Goal: Task Accomplishment & Management: Manage account settings

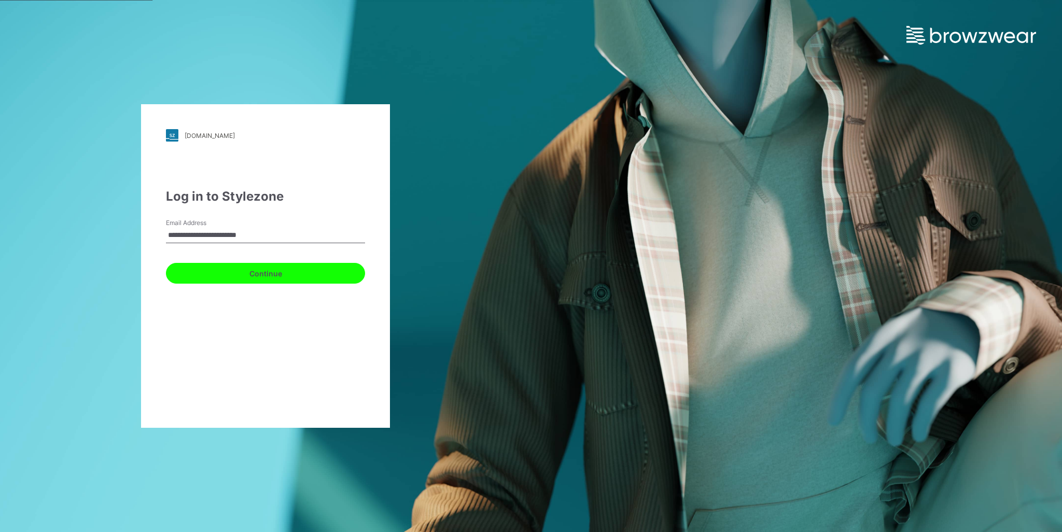
click at [271, 279] on button "Continue" at bounding box center [265, 273] width 199 height 21
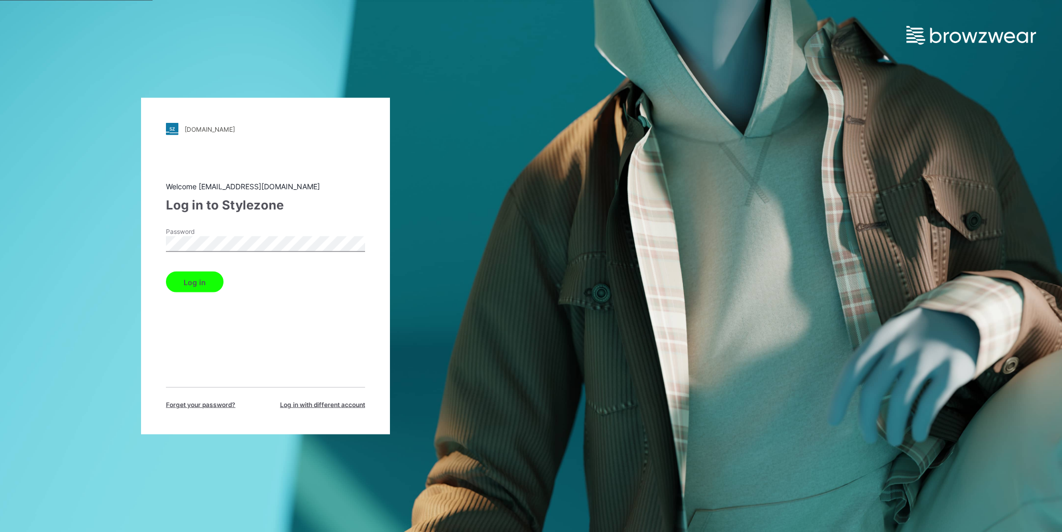
click at [197, 283] on div "Log in" at bounding box center [265, 280] width 199 height 25
click at [199, 286] on button "Log in" at bounding box center [195, 282] width 58 height 21
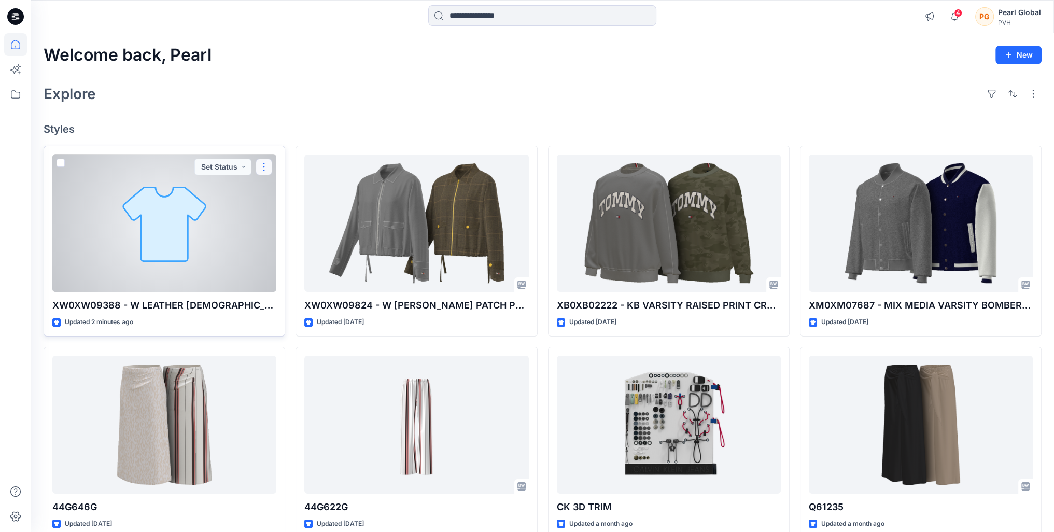
click at [269, 164] on button "button" at bounding box center [264, 167] width 17 height 17
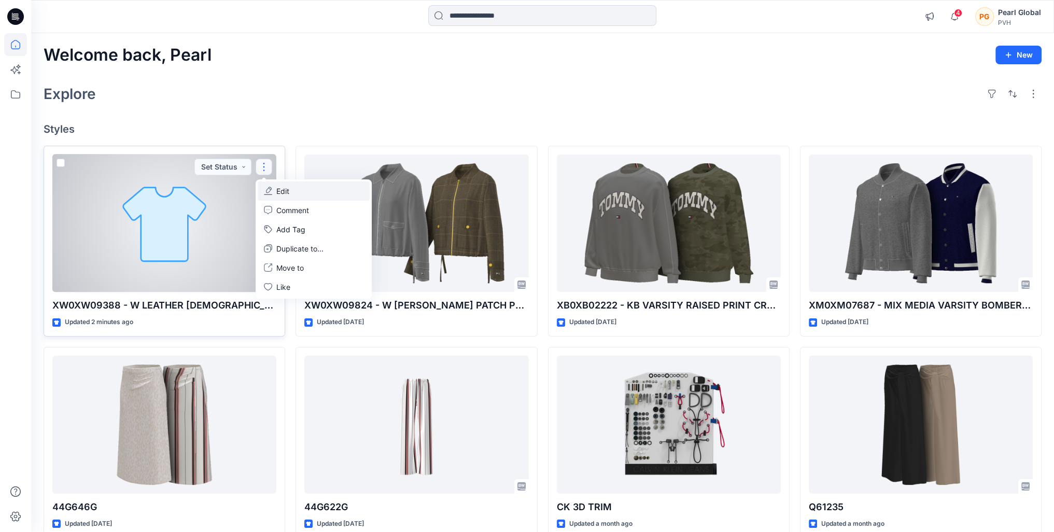
click at [295, 191] on button "Edit" at bounding box center [314, 191] width 112 height 19
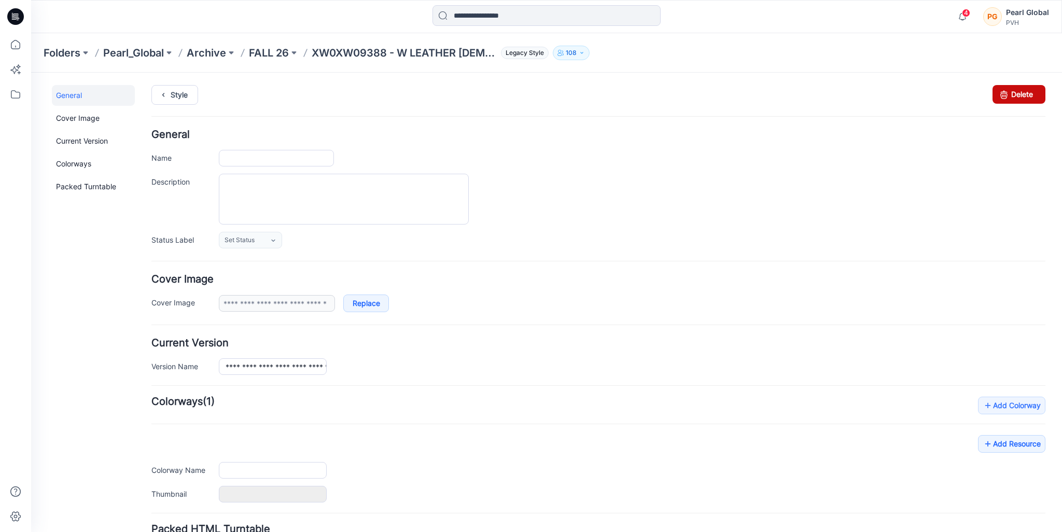
type input "**********"
type input "***"
type input "**********"
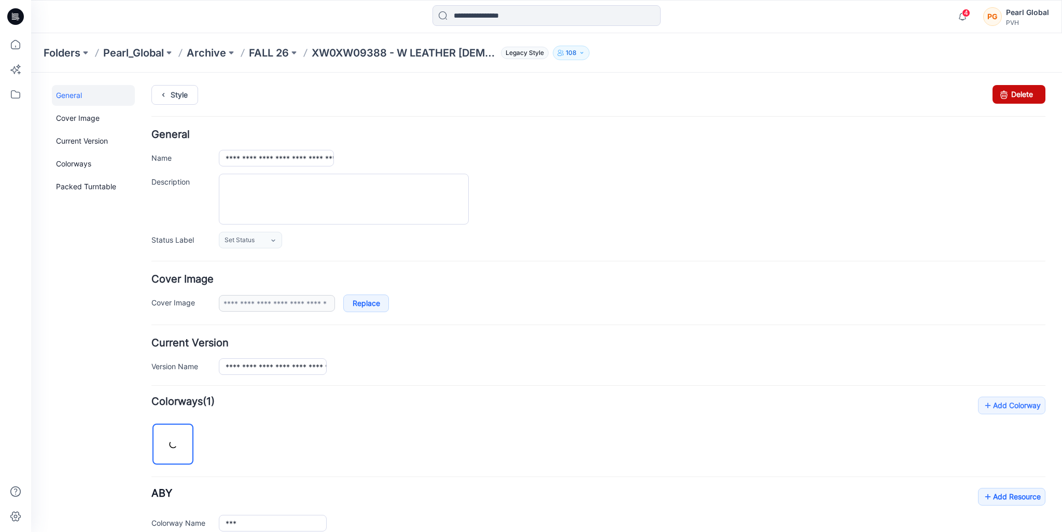
drag, startPoint x: 1014, startPoint y: 93, endPoint x: 601, endPoint y: 137, distance: 415.2
click at [1014, 93] on link "Delete" at bounding box center [1019, 94] width 53 height 19
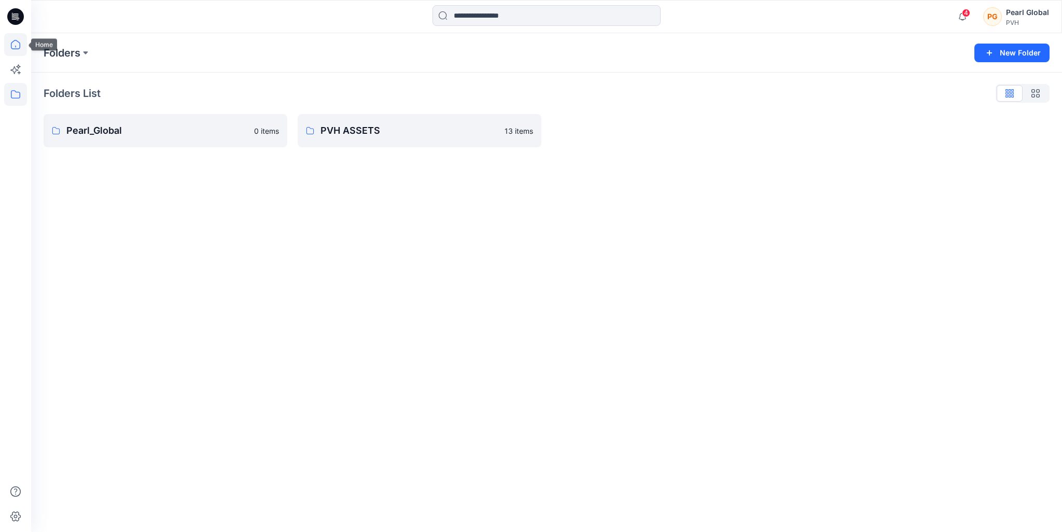
click at [11, 46] on icon at bounding box center [15, 44] width 9 height 9
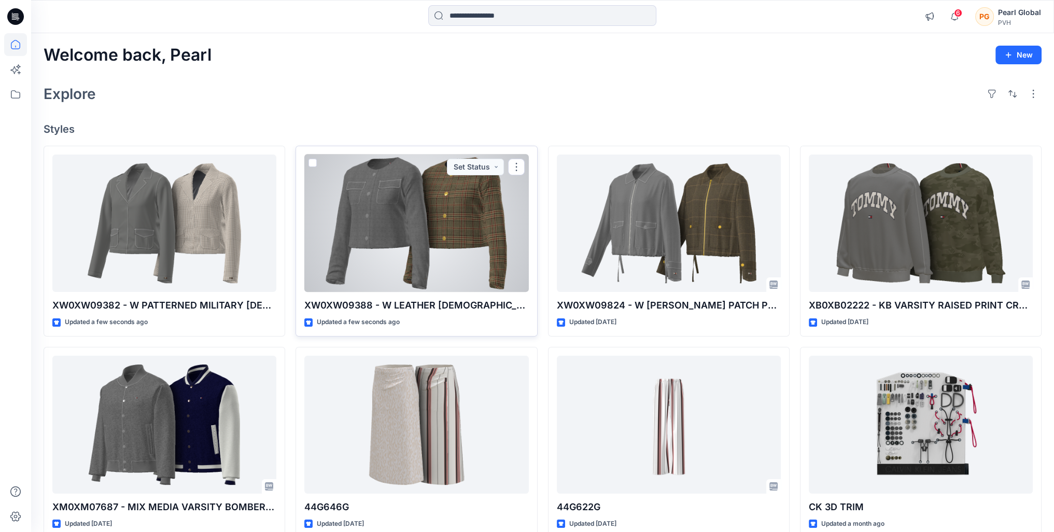
click at [464, 223] on div at bounding box center [416, 224] width 224 height 138
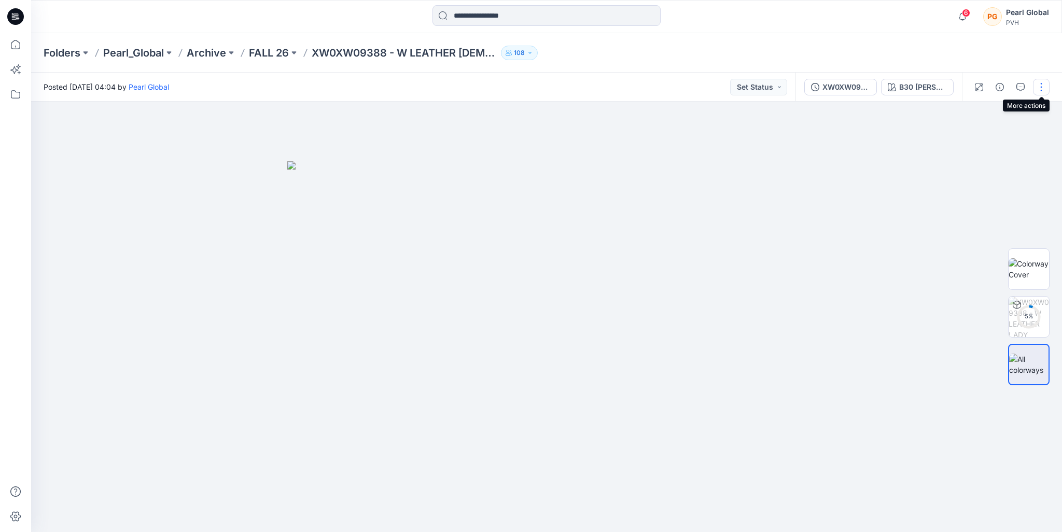
click at [1041, 90] on button "button" at bounding box center [1041, 87] width 17 height 17
click at [992, 134] on button "Edit" at bounding box center [997, 140] width 95 height 19
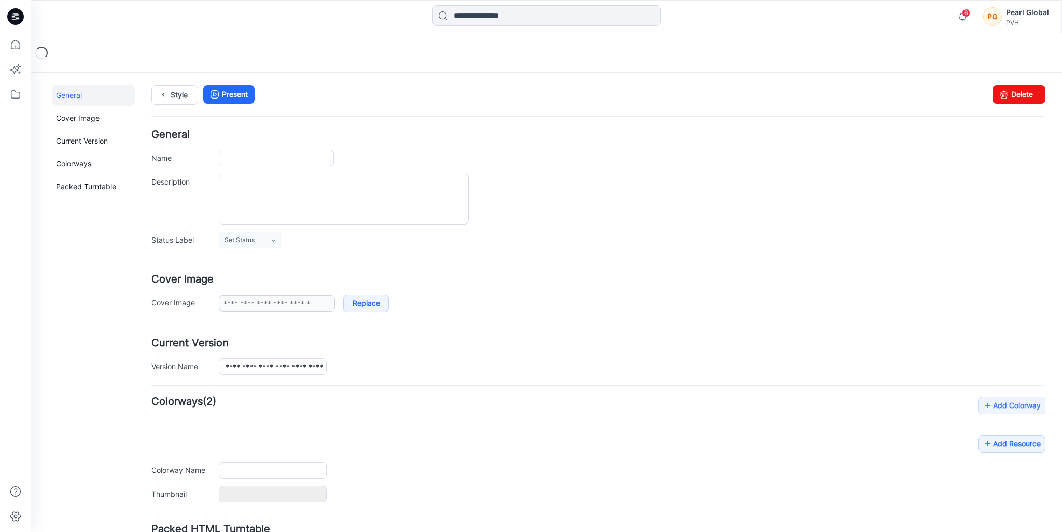
type input "**********"
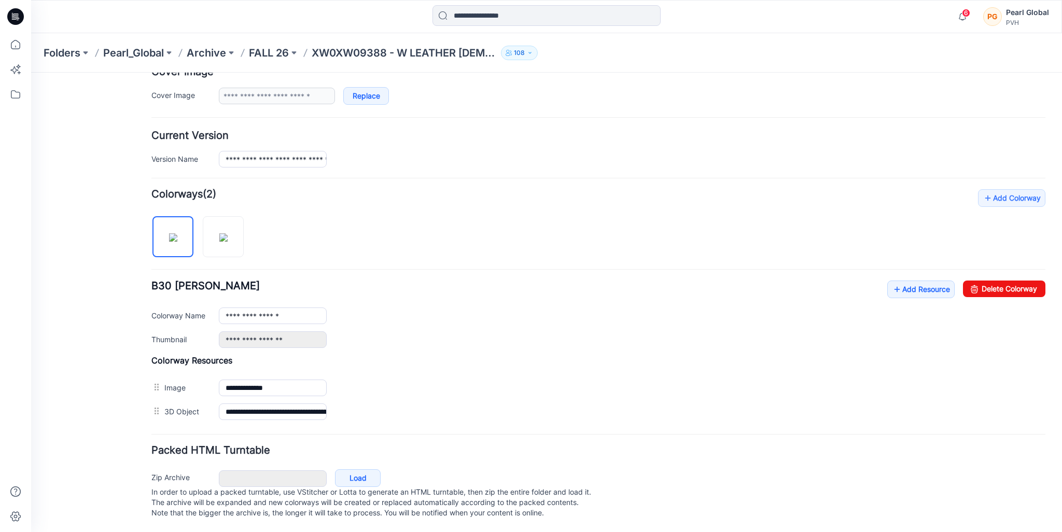
scroll to position [216, 0]
click at [228, 233] on img at bounding box center [223, 237] width 8 height 8
click at [169, 233] on img at bounding box center [173, 237] width 8 height 8
type input "**********"
click at [902, 281] on link "Add Resource" at bounding box center [920, 290] width 67 height 18
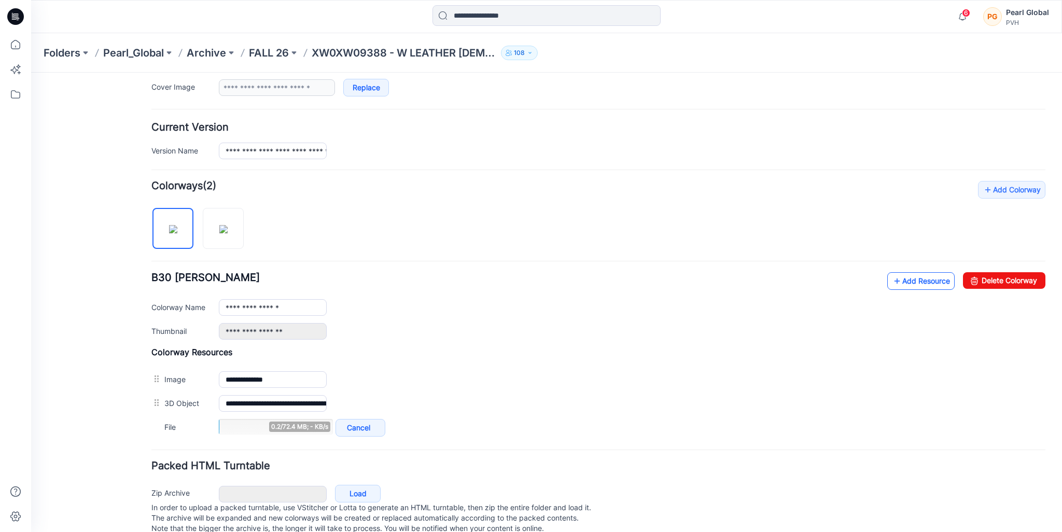
click at [911, 277] on link "Add Resource" at bounding box center [920, 281] width 67 height 18
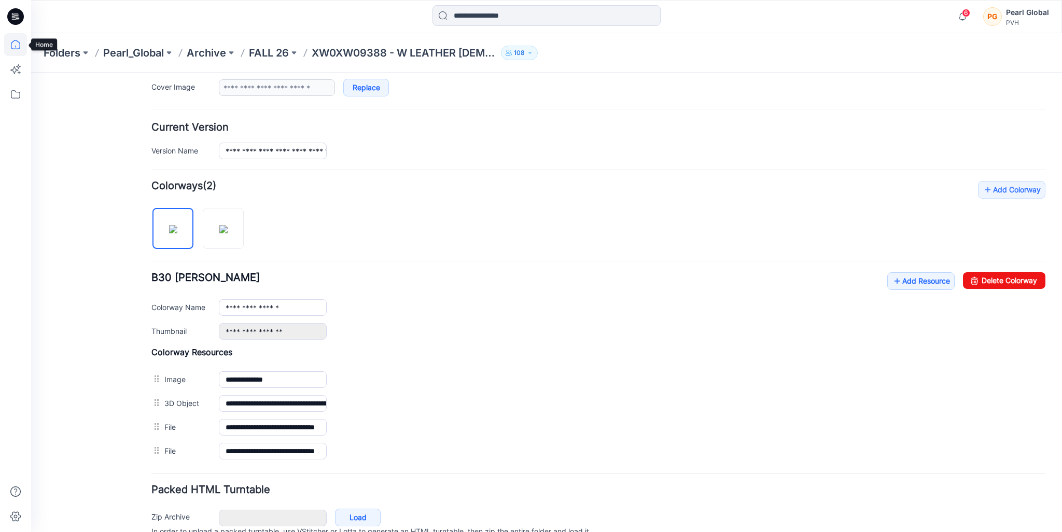
click at [18, 47] on icon at bounding box center [15, 44] width 23 height 23
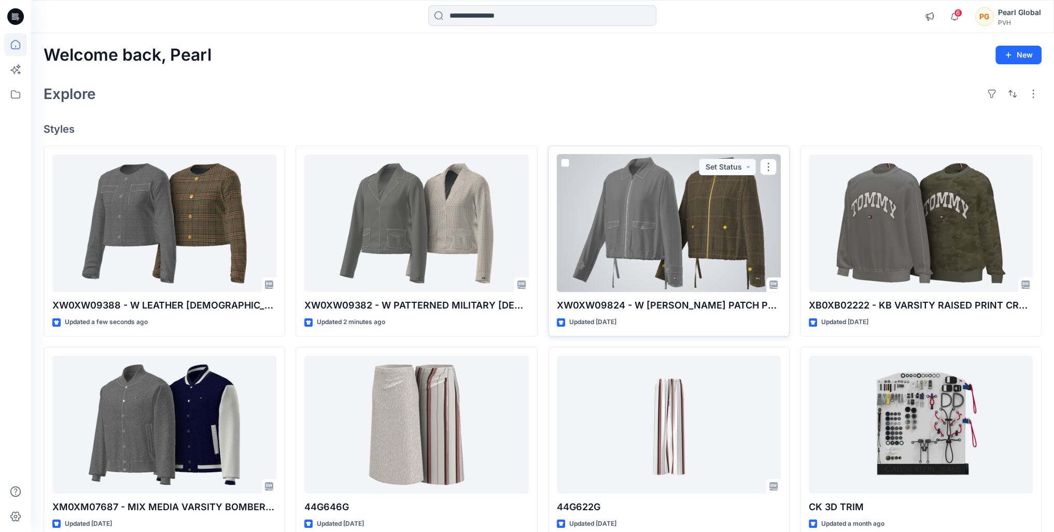
click at [669, 239] on div at bounding box center [669, 224] width 224 height 138
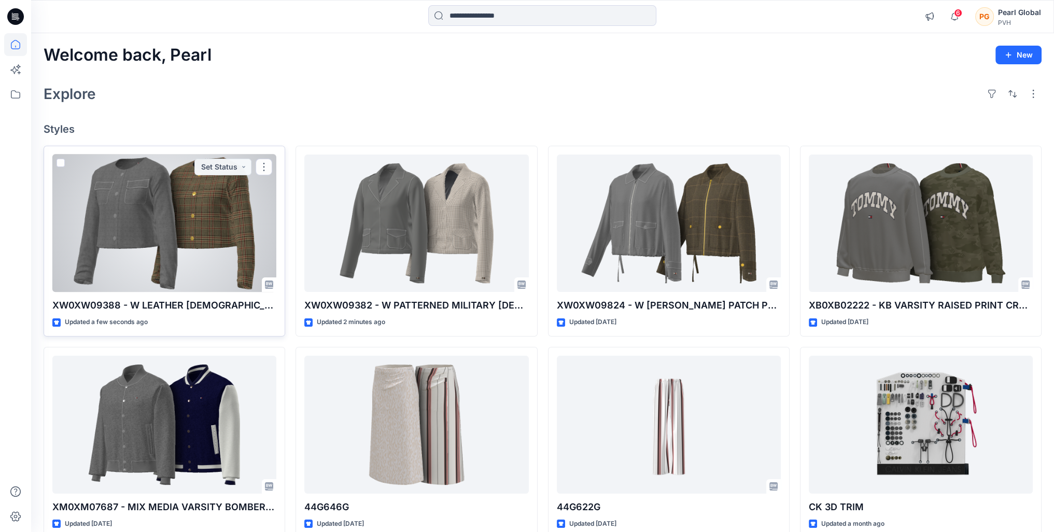
click at [197, 218] on div at bounding box center [164, 224] width 224 height 138
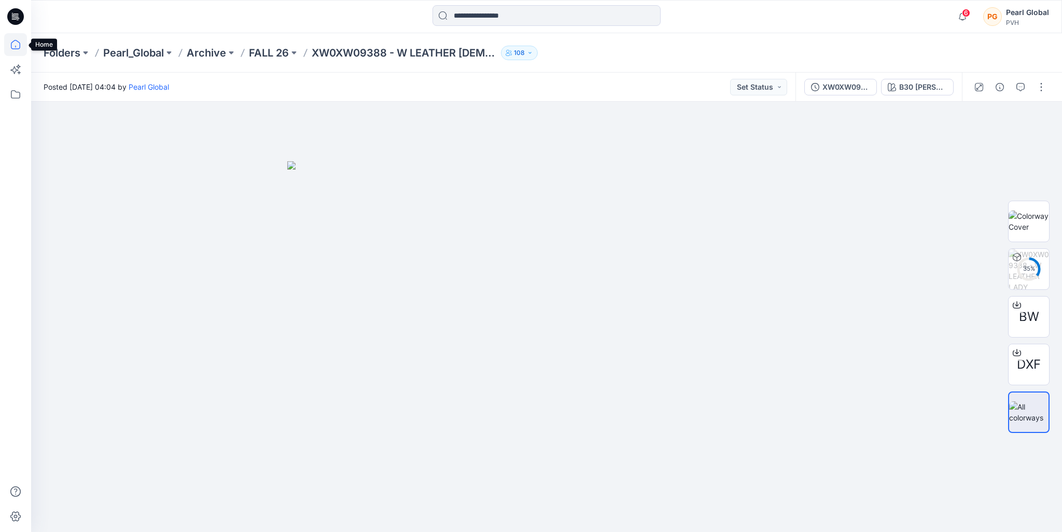
click at [10, 47] on icon at bounding box center [15, 44] width 23 height 23
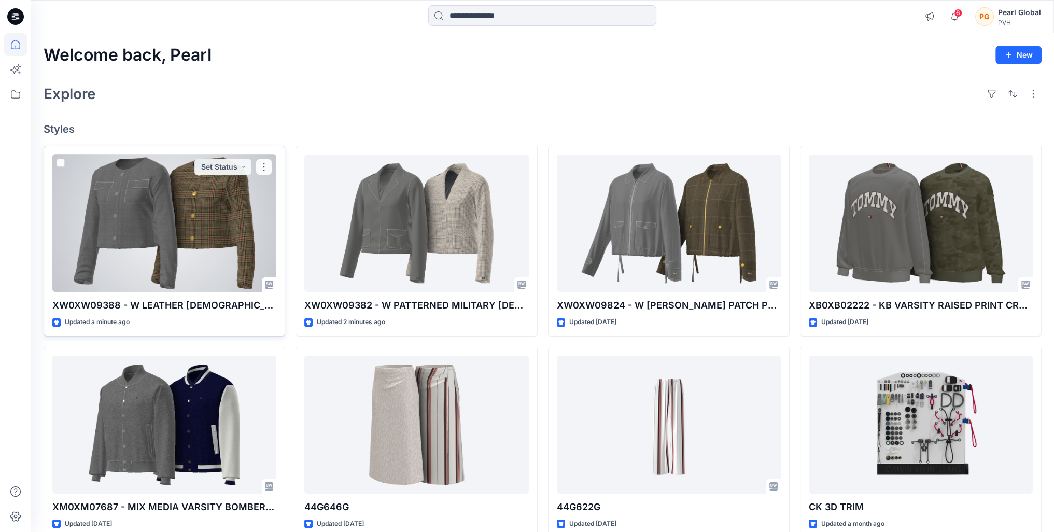
click at [197, 242] on div at bounding box center [164, 224] width 224 height 138
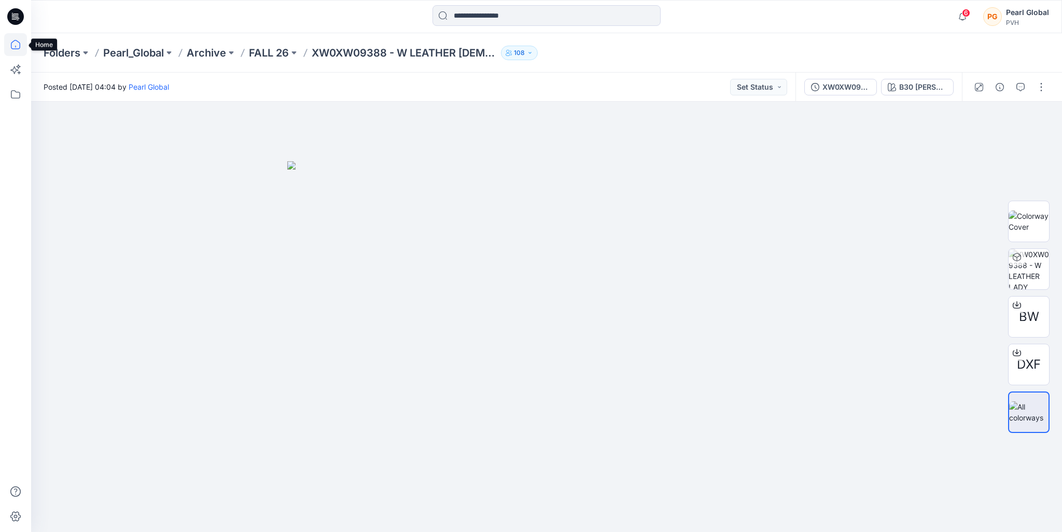
click at [20, 38] on icon at bounding box center [15, 44] width 23 height 23
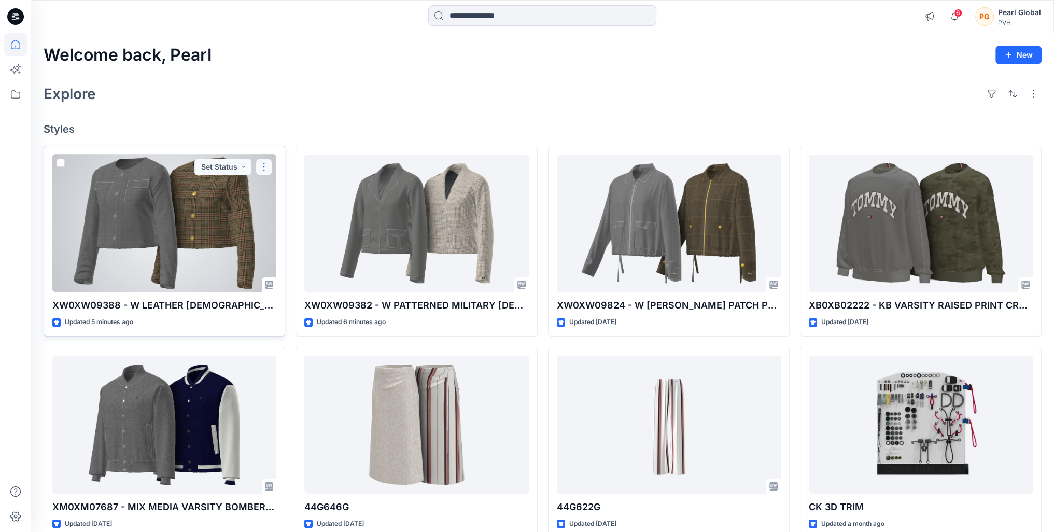
click at [261, 161] on button "button" at bounding box center [264, 167] width 17 height 17
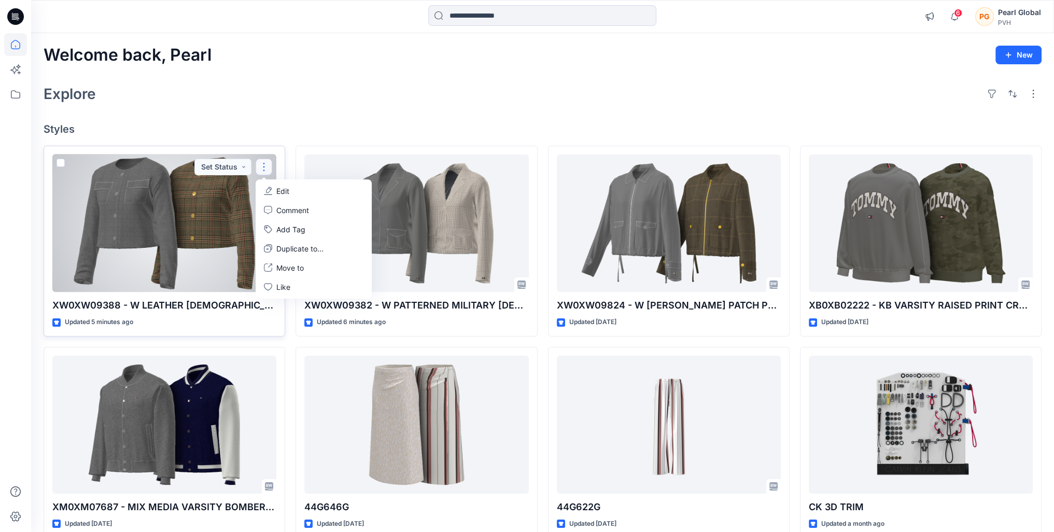
click at [278, 191] on p "Edit" at bounding box center [282, 191] width 13 height 11
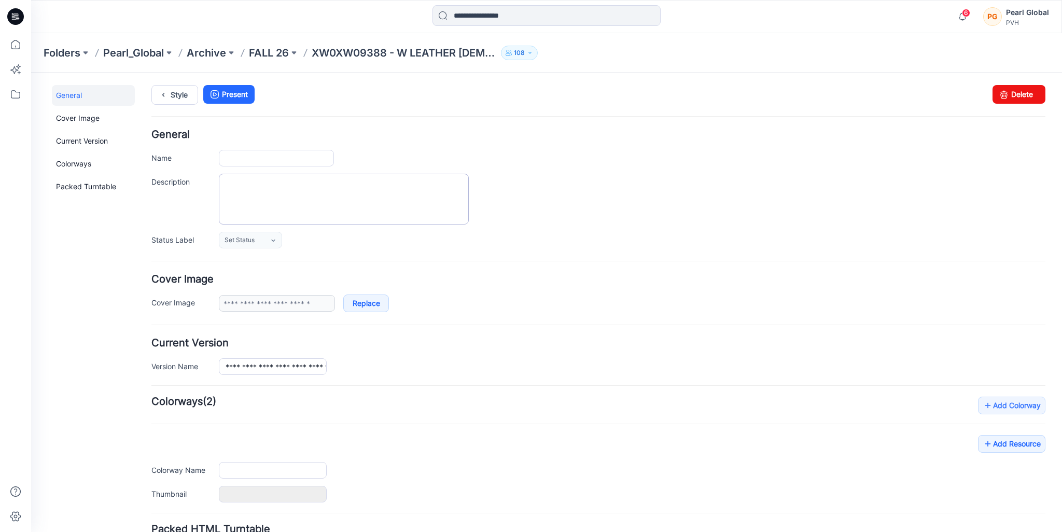
type input "**********"
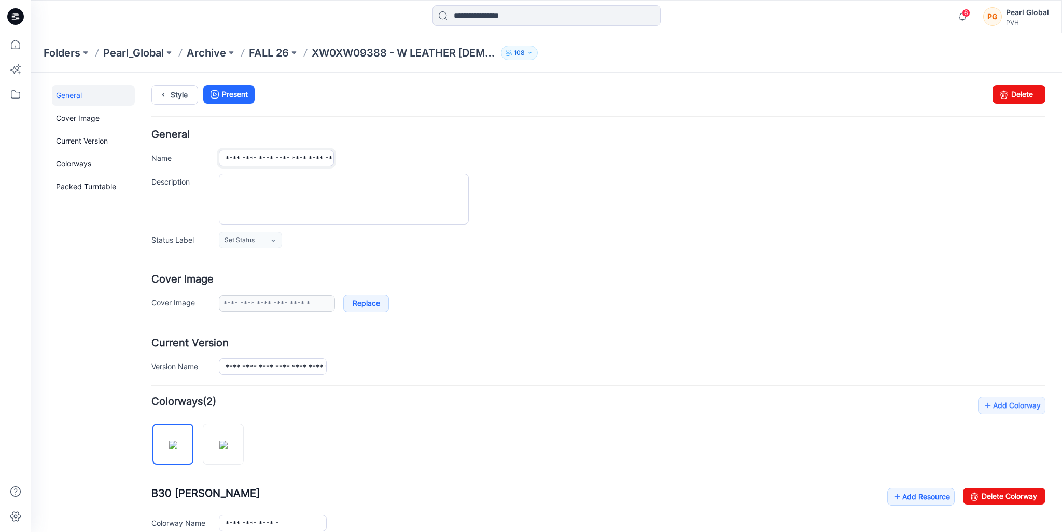
click at [257, 157] on input "**********" at bounding box center [276, 158] width 115 height 17
type input "**********"
drag, startPoint x: 522, startPoint y: 274, endPoint x: 493, endPoint y: 314, distance: 49.0
click at [523, 274] on h4 "Cover Image" at bounding box center [598, 279] width 894 height 10
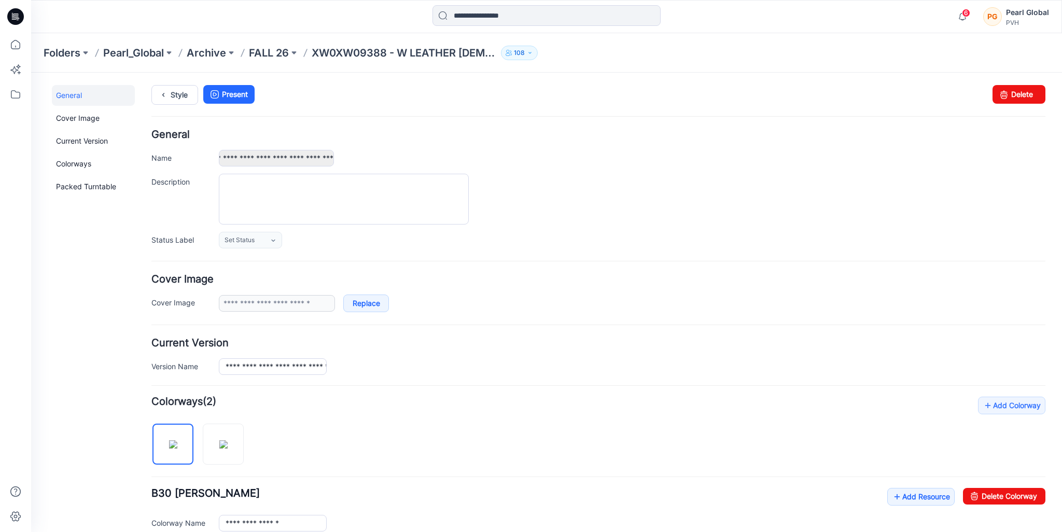
scroll to position [0, 0]
click at [7, 44] on icon at bounding box center [15, 44] width 23 height 23
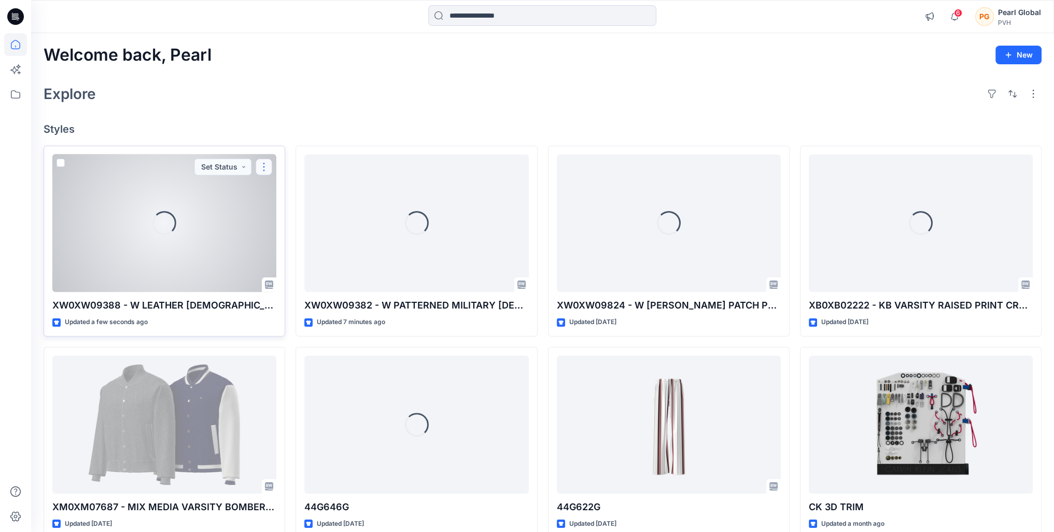
click at [270, 161] on button "button" at bounding box center [264, 167] width 17 height 17
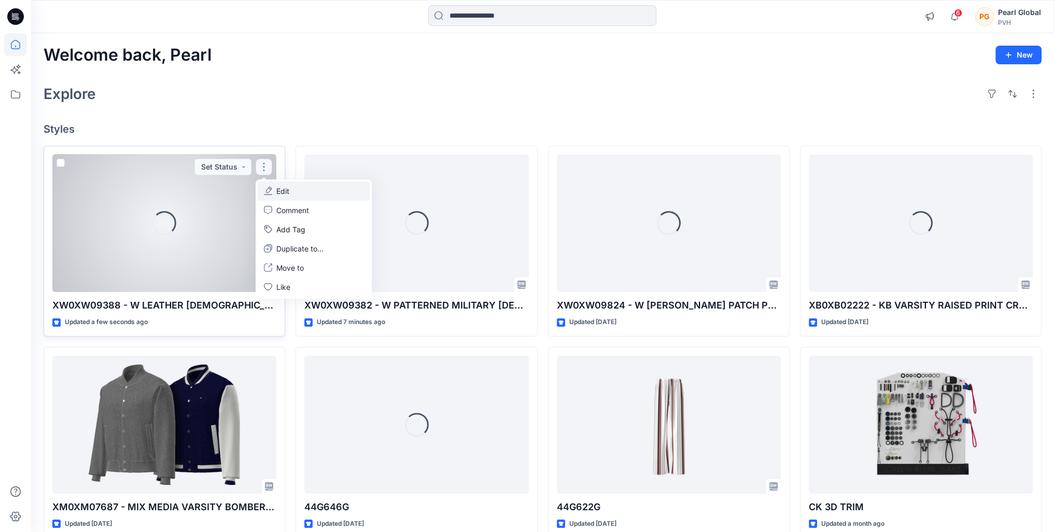
click at [299, 190] on button "Edit" at bounding box center [314, 191] width 112 height 19
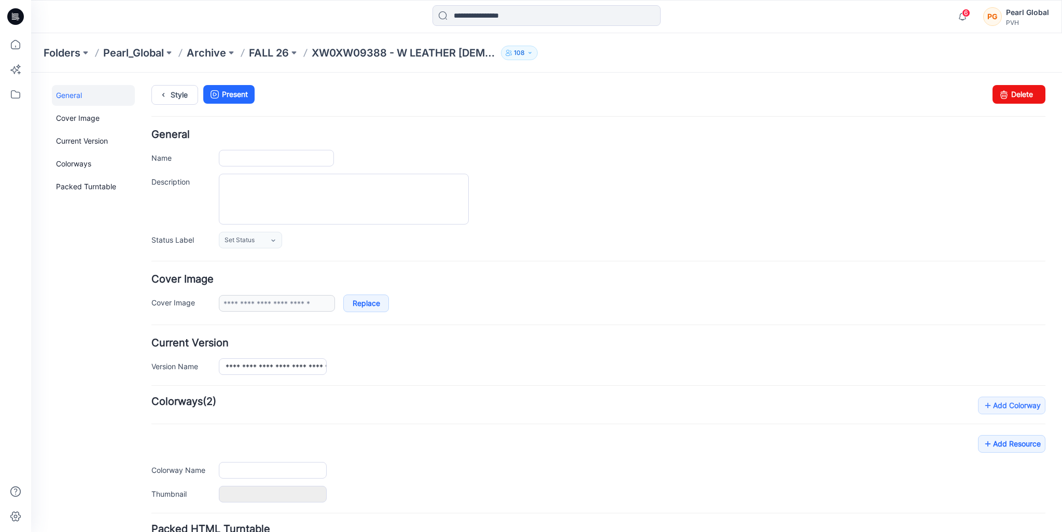
type input "**********"
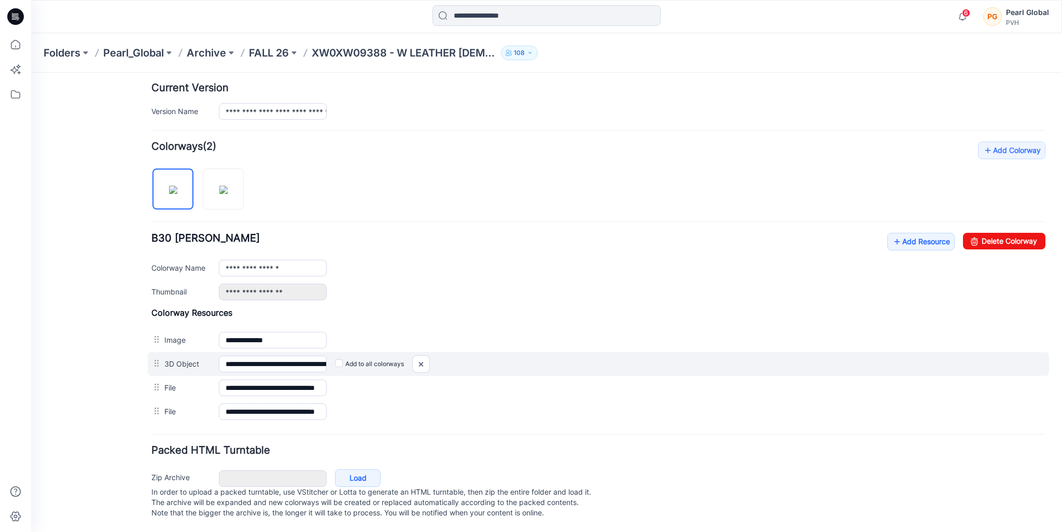
scroll to position [263, 0]
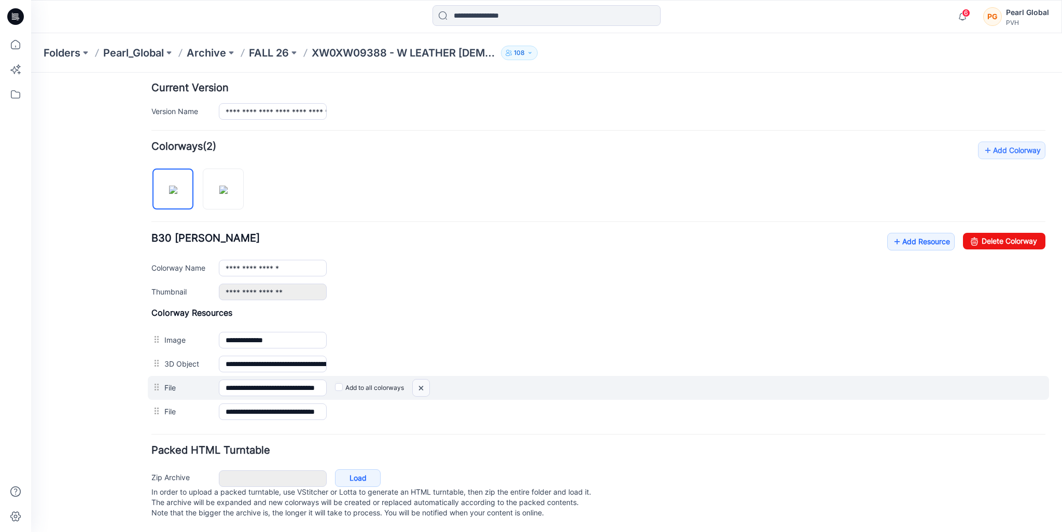
drag, startPoint x: 422, startPoint y: 377, endPoint x: 598, endPoint y: 137, distance: 296.8
click at [422, 380] on img at bounding box center [421, 388] width 17 height 17
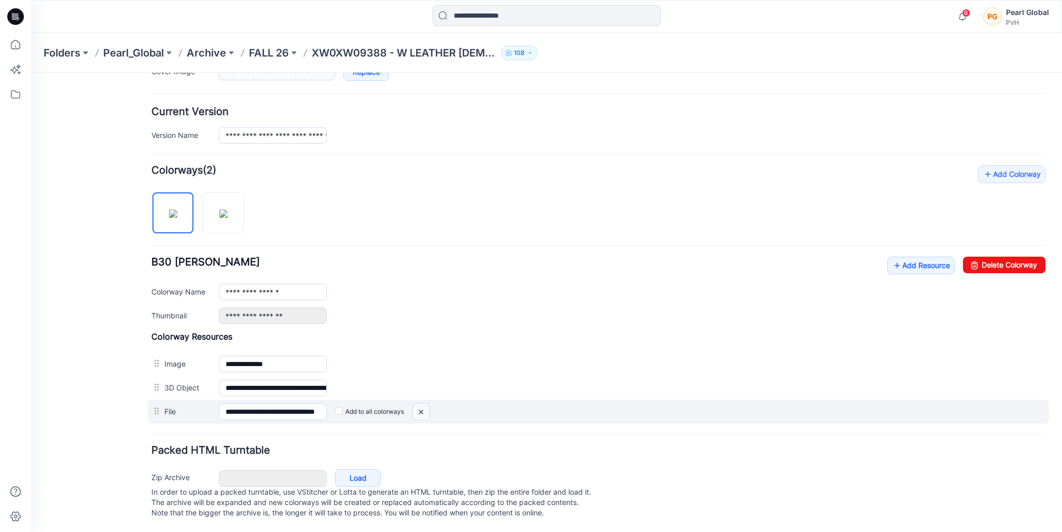
scroll to position [239, 0]
click at [419, 404] on img at bounding box center [421, 412] width 17 height 17
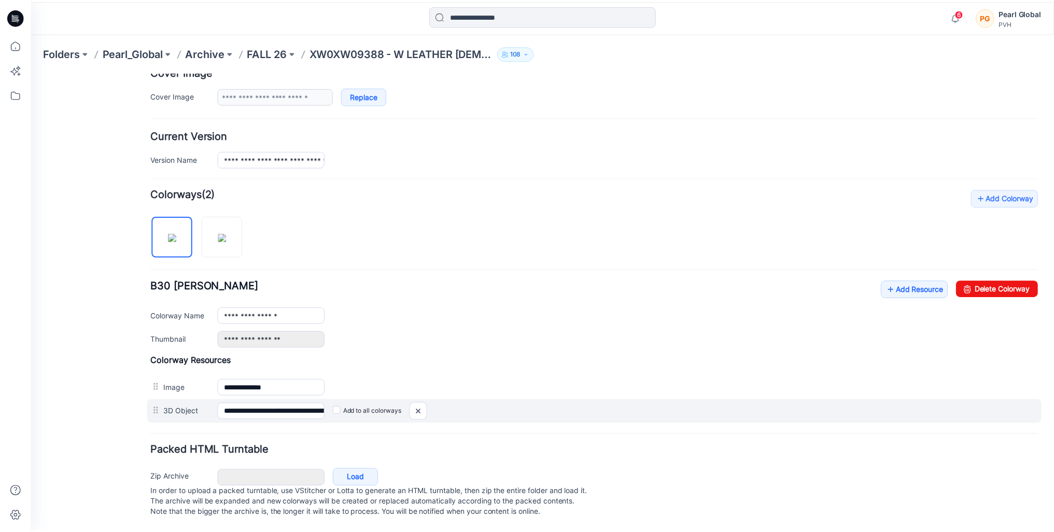
scroll to position [216, 0]
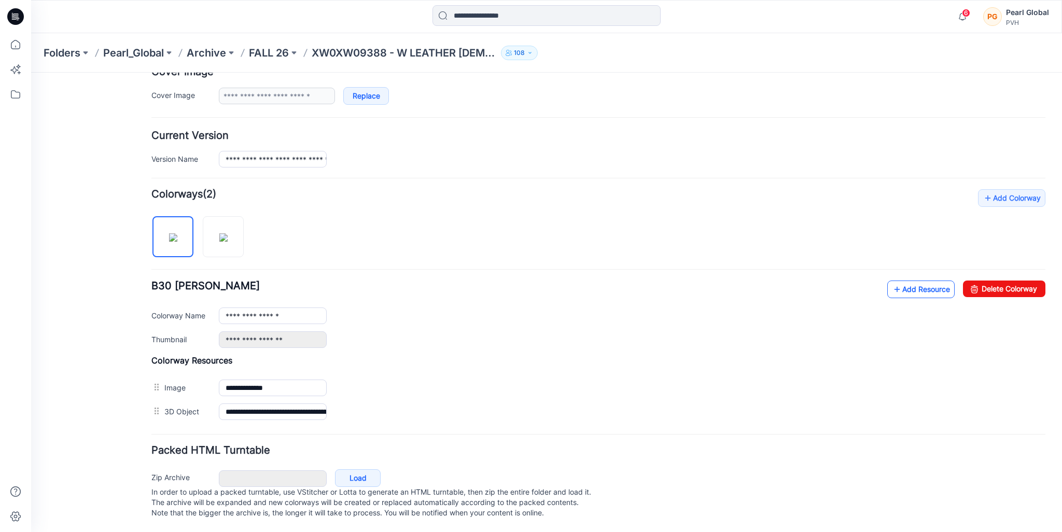
click at [923, 281] on link "Add Resource" at bounding box center [920, 290] width 67 height 18
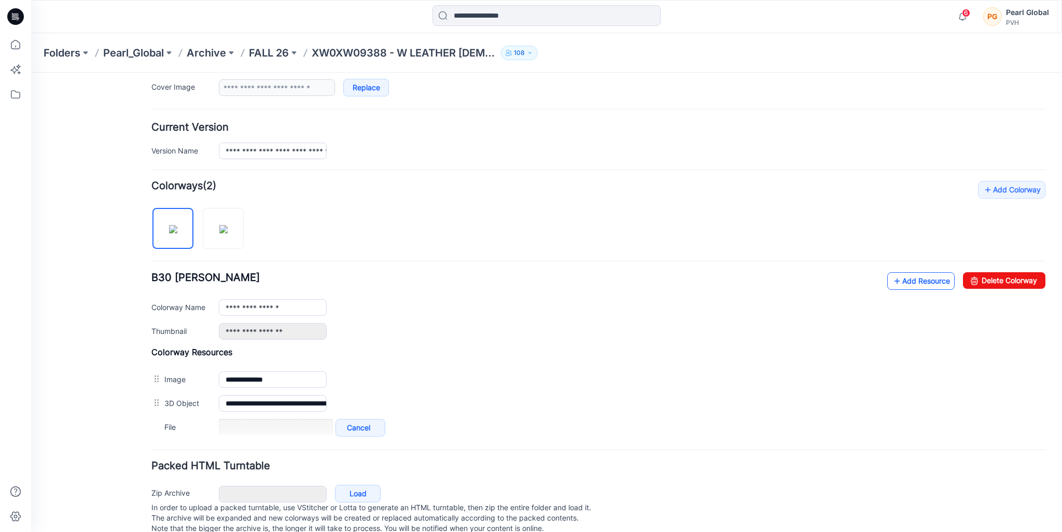
click at [892, 285] on icon at bounding box center [897, 281] width 10 height 17
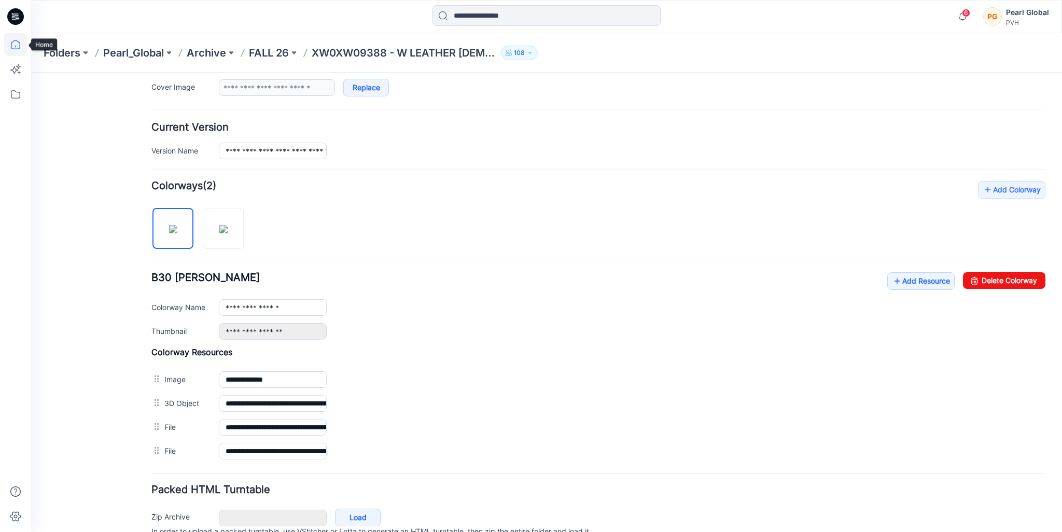
click at [14, 43] on icon at bounding box center [15, 44] width 23 height 23
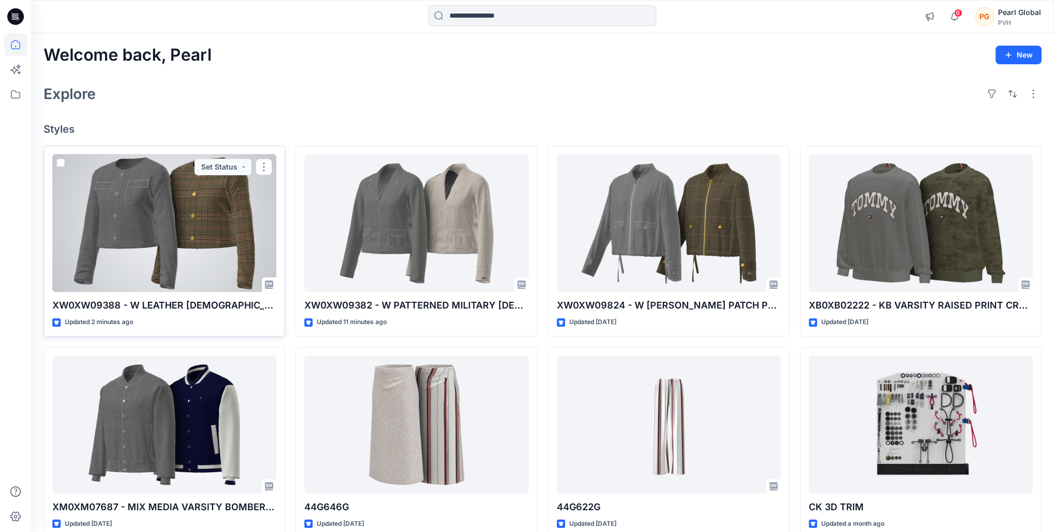
click at [207, 261] on div at bounding box center [164, 224] width 224 height 138
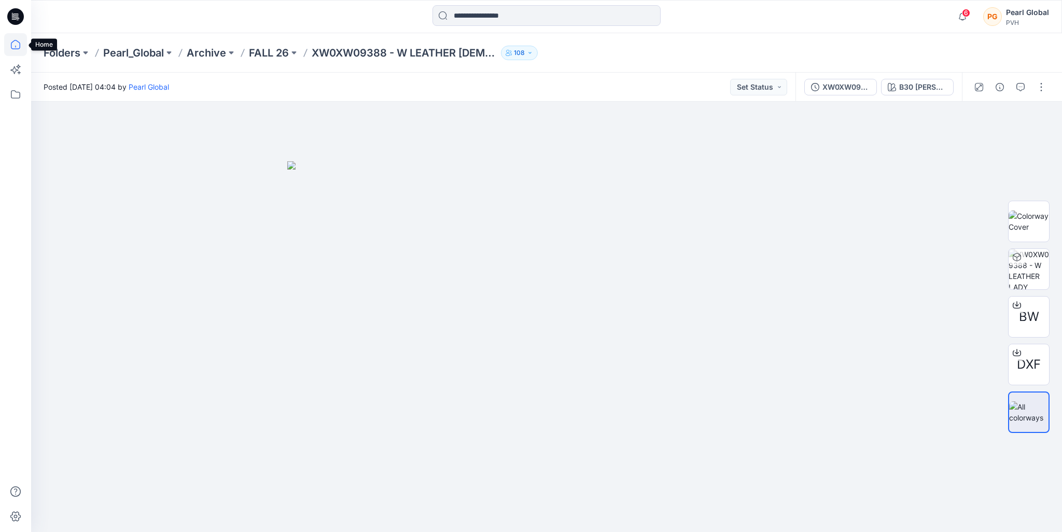
click at [16, 44] on icon at bounding box center [15, 44] width 23 height 23
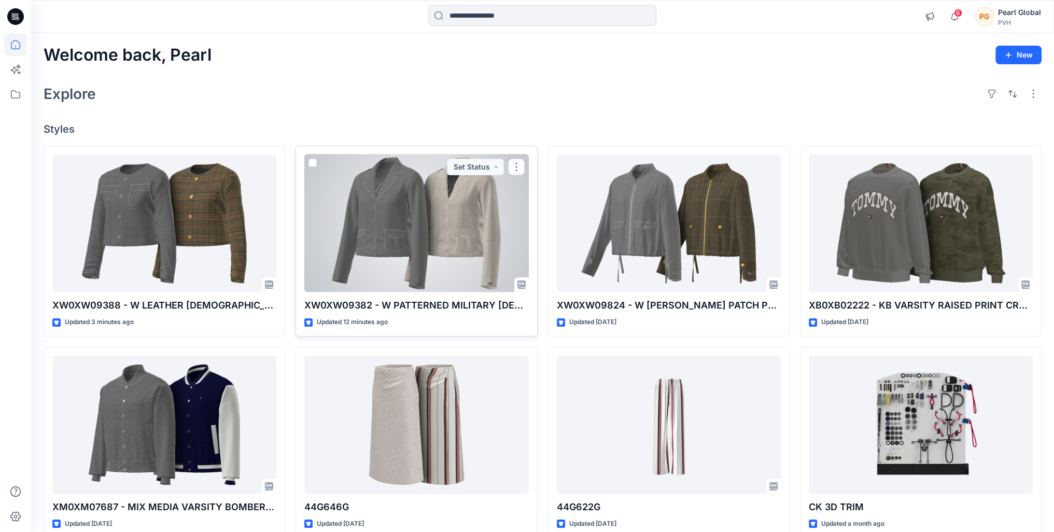
click at [429, 243] on div at bounding box center [416, 224] width 224 height 138
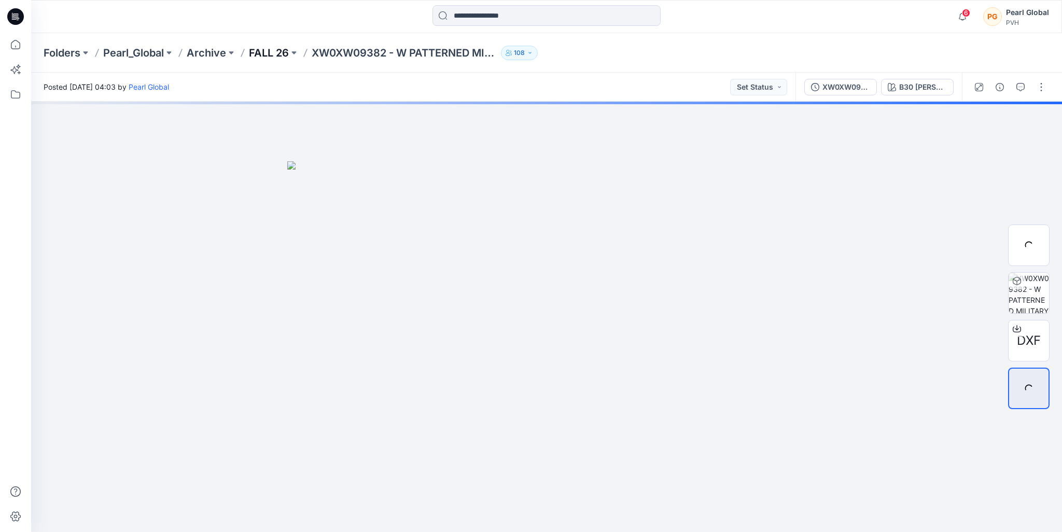
click at [274, 49] on p "FALL 26" at bounding box center [269, 53] width 40 height 15
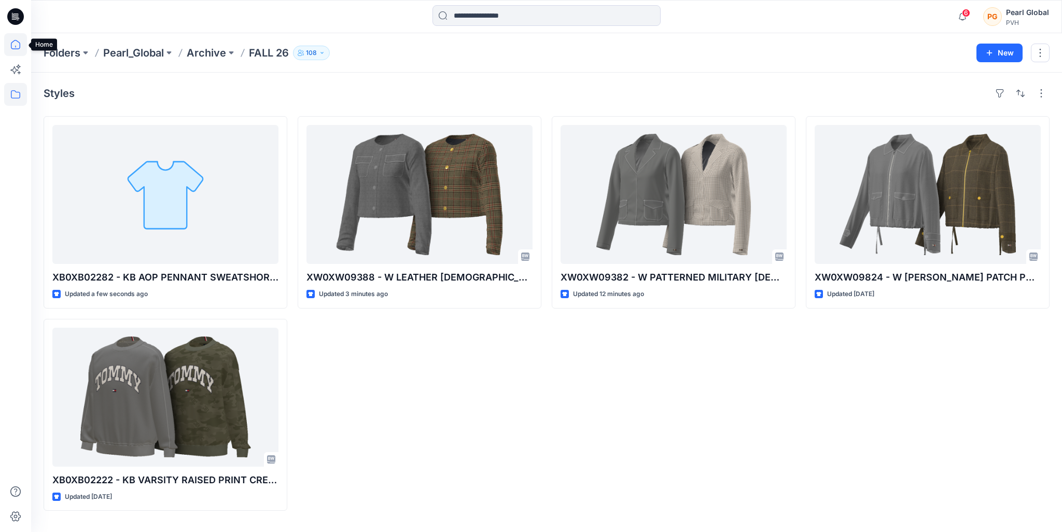
click at [12, 47] on icon at bounding box center [15, 44] width 23 height 23
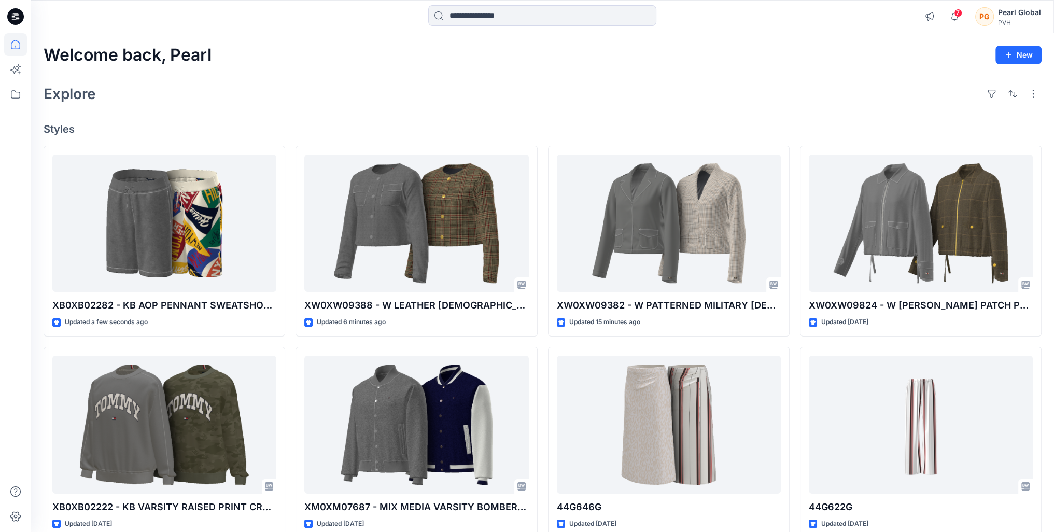
click at [879, 71] on div "Welcome back, Pearl New Explore Styles XB0XB02282 - KB AOP PENNANT SWEATSHORT -…" at bounding box center [542, 411] width 1023 height 756
click at [919, 64] on div "Welcome back, Pearl New" at bounding box center [543, 55] width 998 height 19
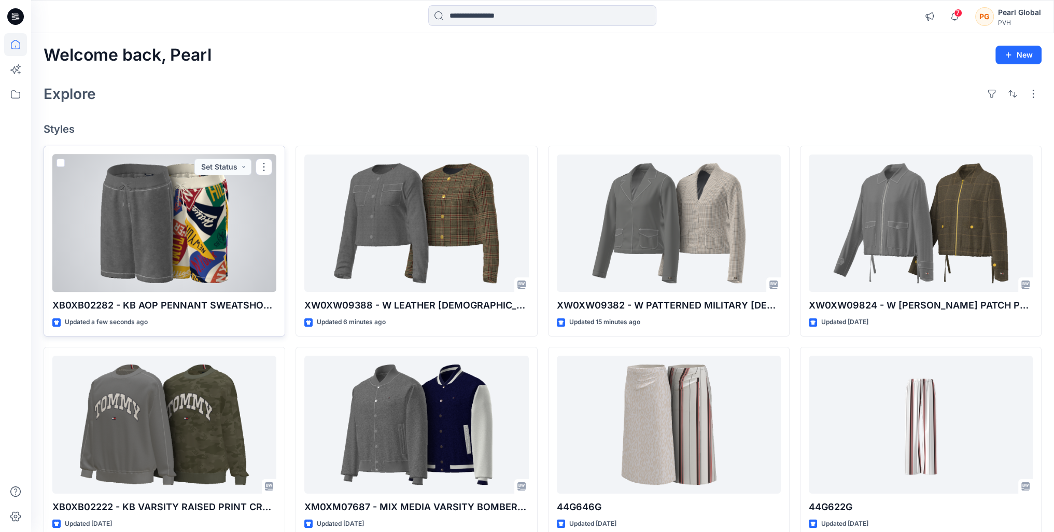
click at [190, 239] on div at bounding box center [164, 224] width 224 height 138
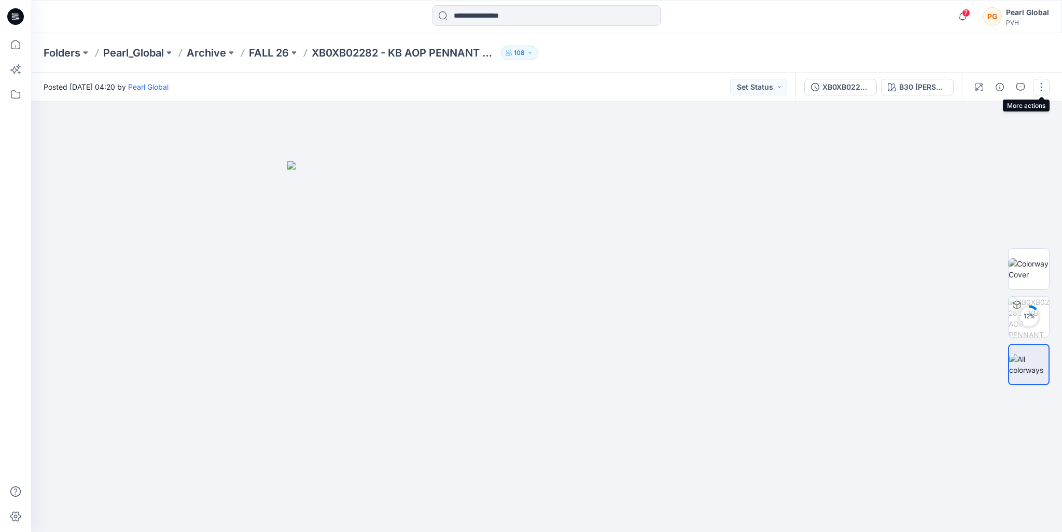
click at [1041, 81] on button "button" at bounding box center [1041, 87] width 17 height 17
click at [987, 136] on button "Edit" at bounding box center [997, 140] width 95 height 19
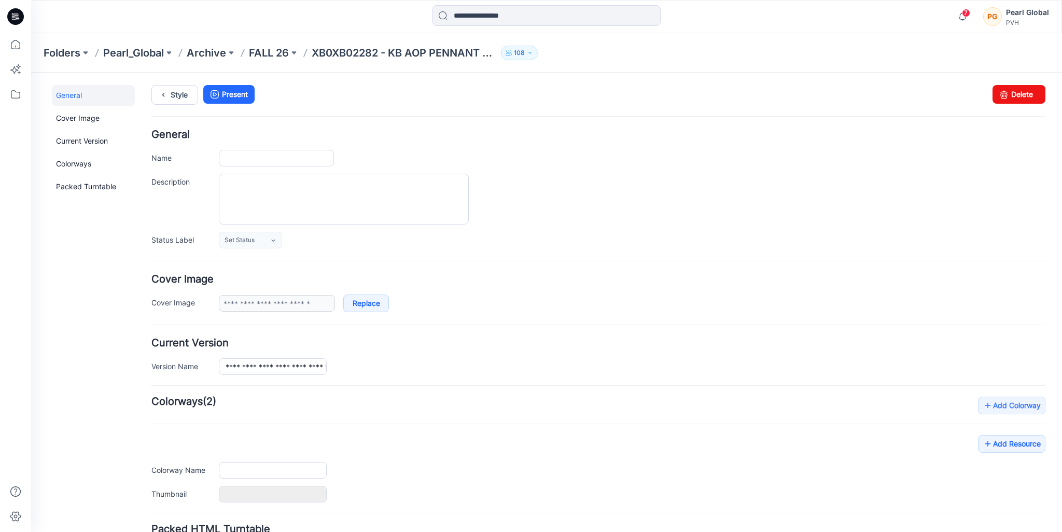
type input "**********"
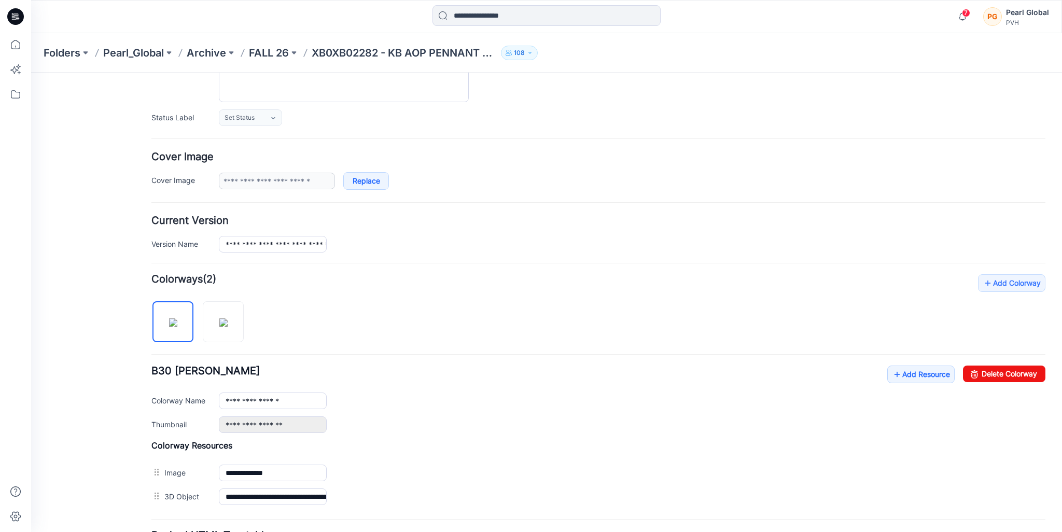
scroll to position [216, 0]
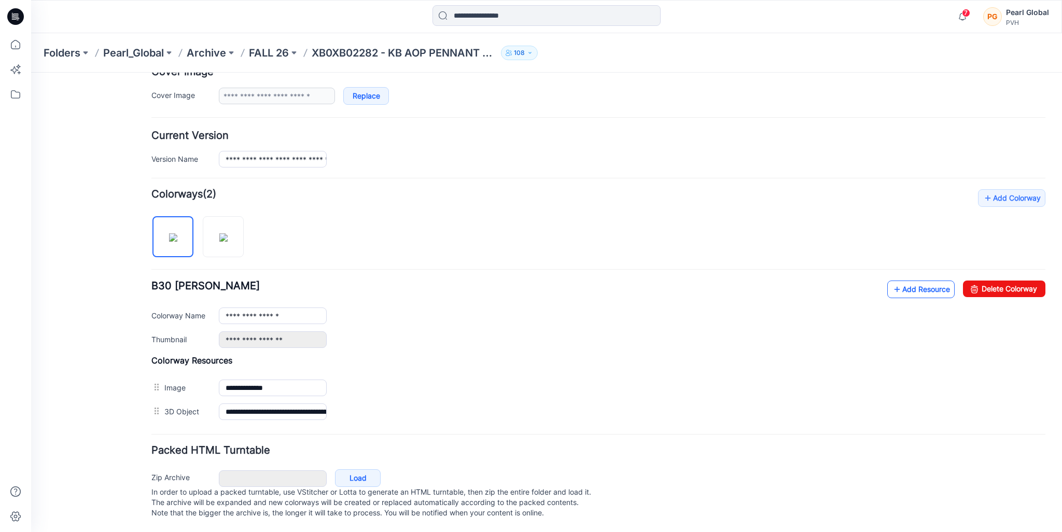
click at [905, 281] on link "Add Resource" at bounding box center [920, 290] width 67 height 18
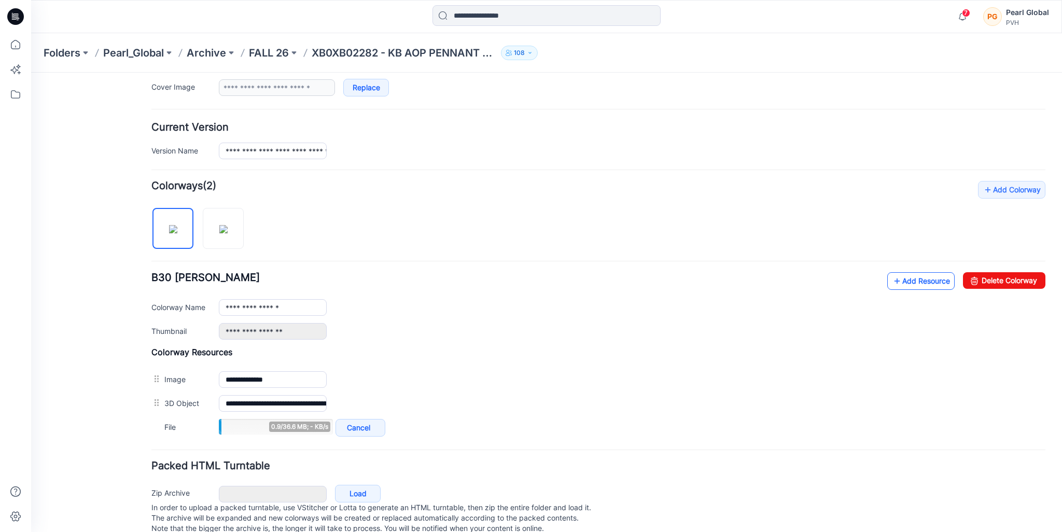
click at [906, 280] on link "Add Resource" at bounding box center [920, 281] width 67 height 18
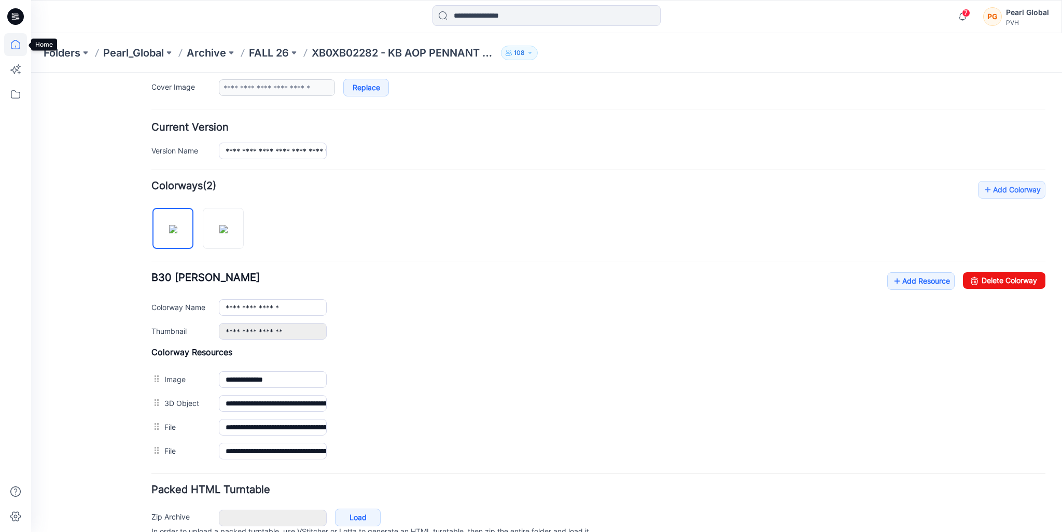
click at [16, 47] on icon at bounding box center [15, 47] width 1 height 2
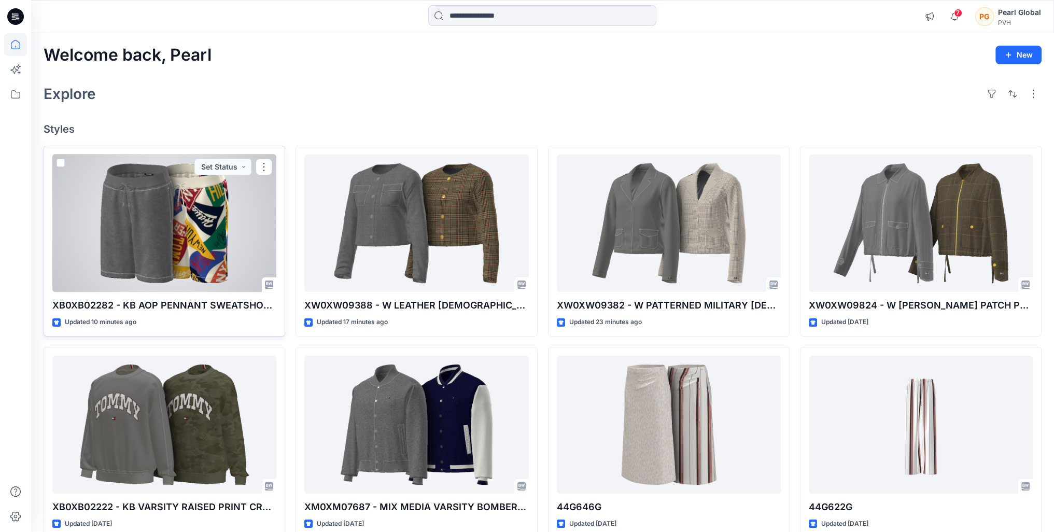
drag, startPoint x: 267, startPoint y: 163, endPoint x: 272, endPoint y: 170, distance: 8.8
click at [267, 162] on button "button" at bounding box center [264, 167] width 17 height 17
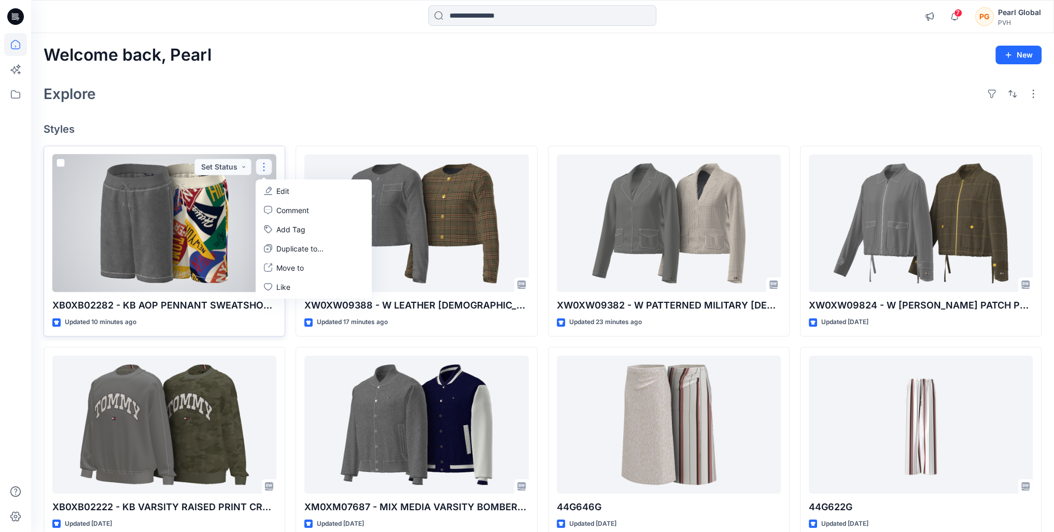
click at [298, 192] on button "Edit" at bounding box center [314, 191] width 112 height 19
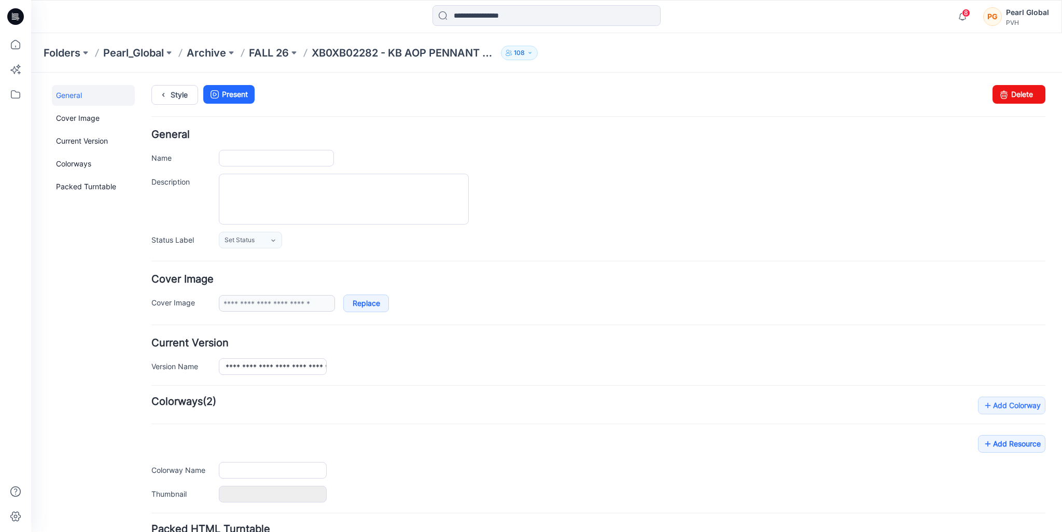
type input "**********"
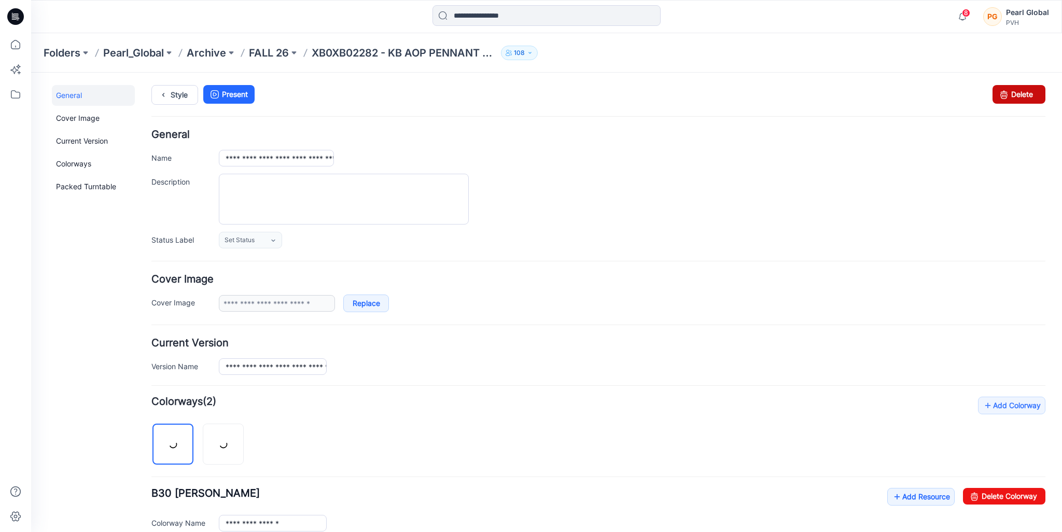
drag, startPoint x: 1002, startPoint y: 93, endPoint x: 609, endPoint y: 137, distance: 395.7
click at [1002, 93] on icon at bounding box center [1004, 94] width 15 height 19
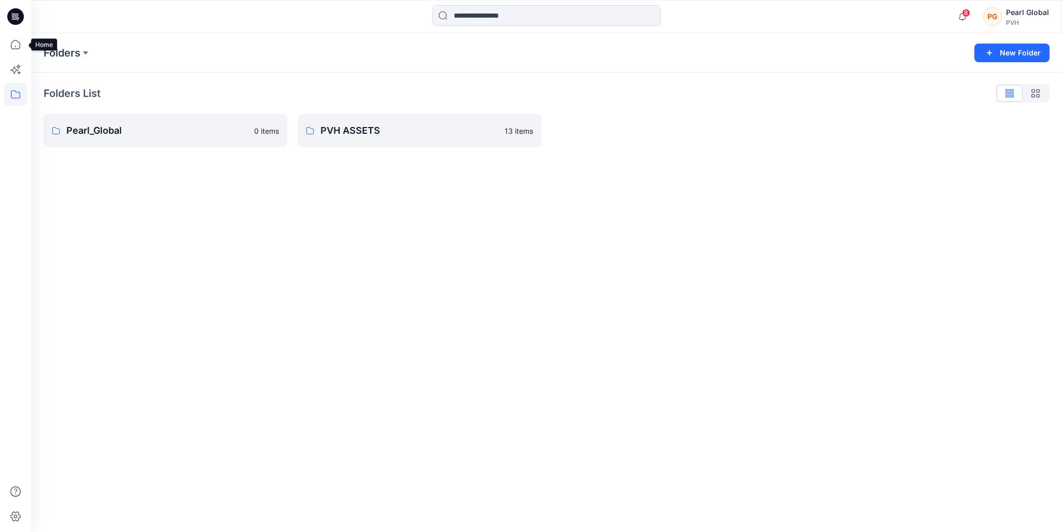
drag, startPoint x: 19, startPoint y: 50, endPoint x: 24, endPoint y: 57, distance: 8.8
click at [18, 49] on icon at bounding box center [15, 44] width 23 height 23
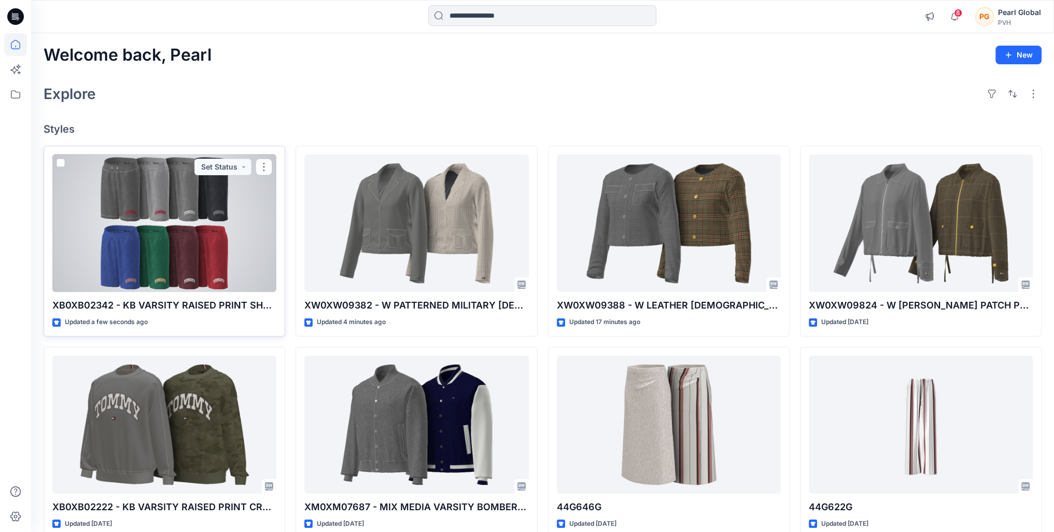
click at [193, 218] on div at bounding box center [164, 224] width 224 height 138
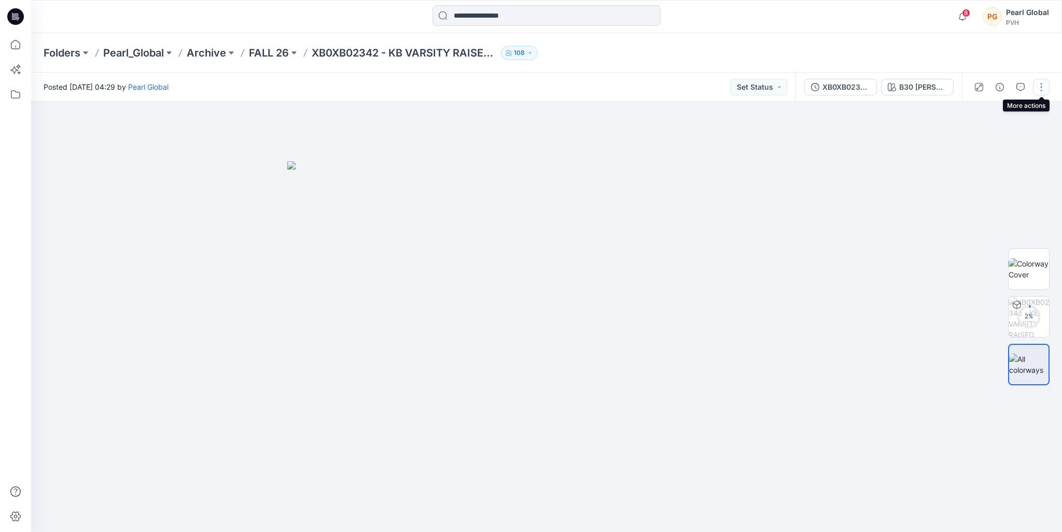
click at [1038, 89] on button "button" at bounding box center [1041, 87] width 17 height 17
click at [997, 142] on button "Edit" at bounding box center [997, 140] width 95 height 19
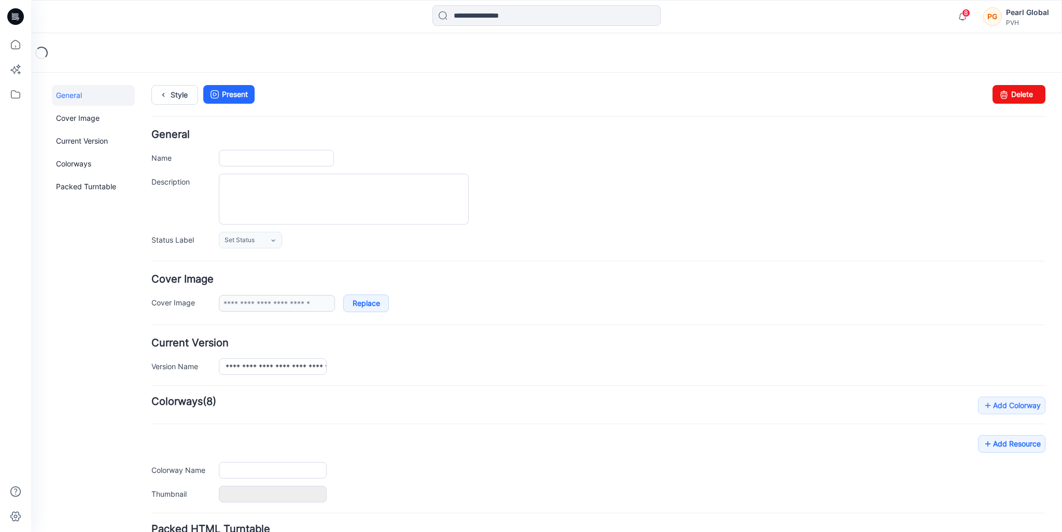
type input "**********"
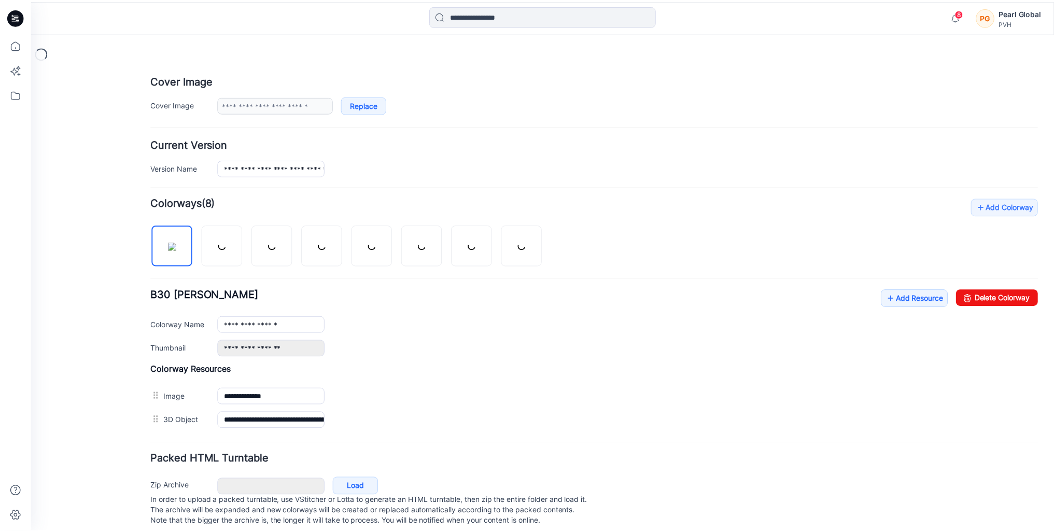
scroll to position [216, 0]
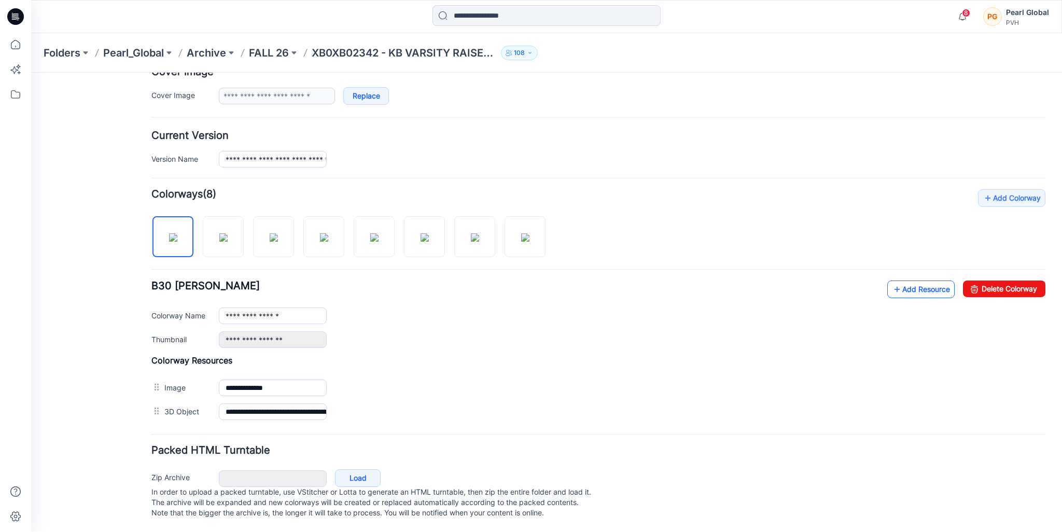
click at [922, 281] on link "Add Resource" at bounding box center [920, 290] width 67 height 18
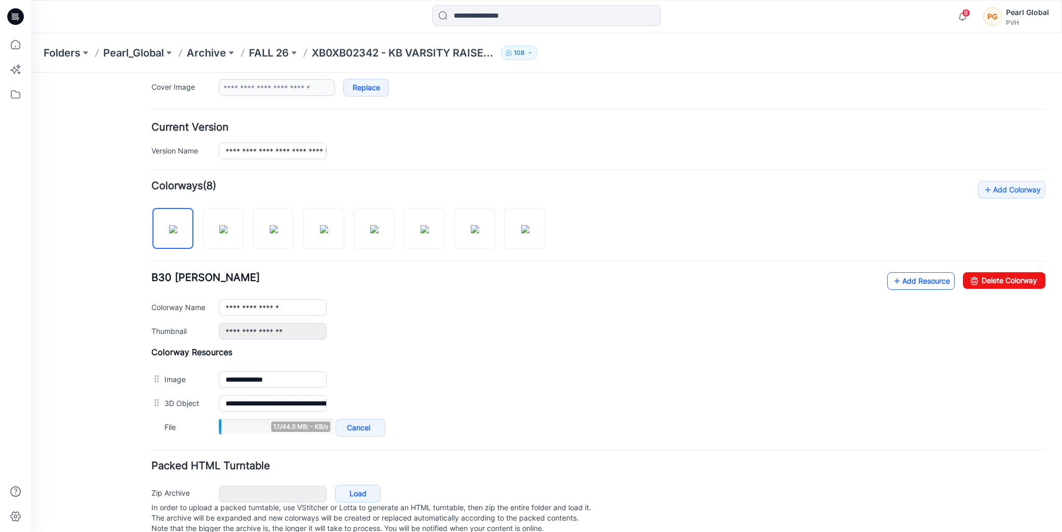
click at [899, 276] on link "Add Resource" at bounding box center [920, 281] width 67 height 18
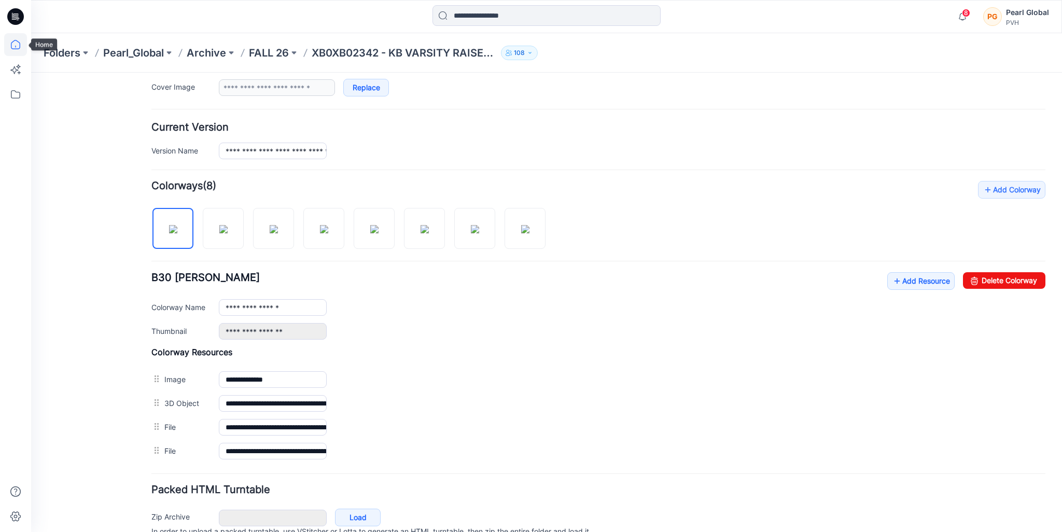
click at [9, 47] on icon at bounding box center [15, 44] width 23 height 23
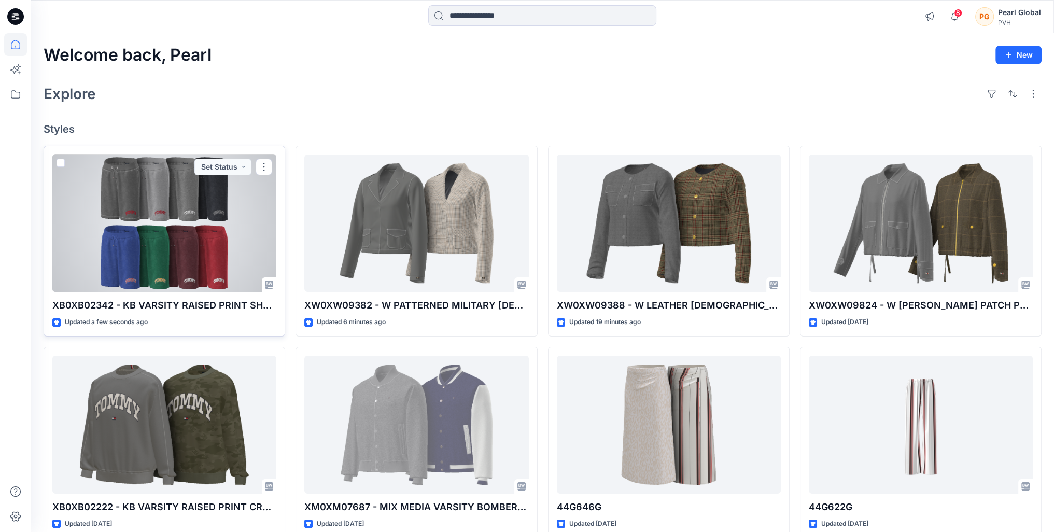
click at [207, 227] on div at bounding box center [164, 224] width 224 height 138
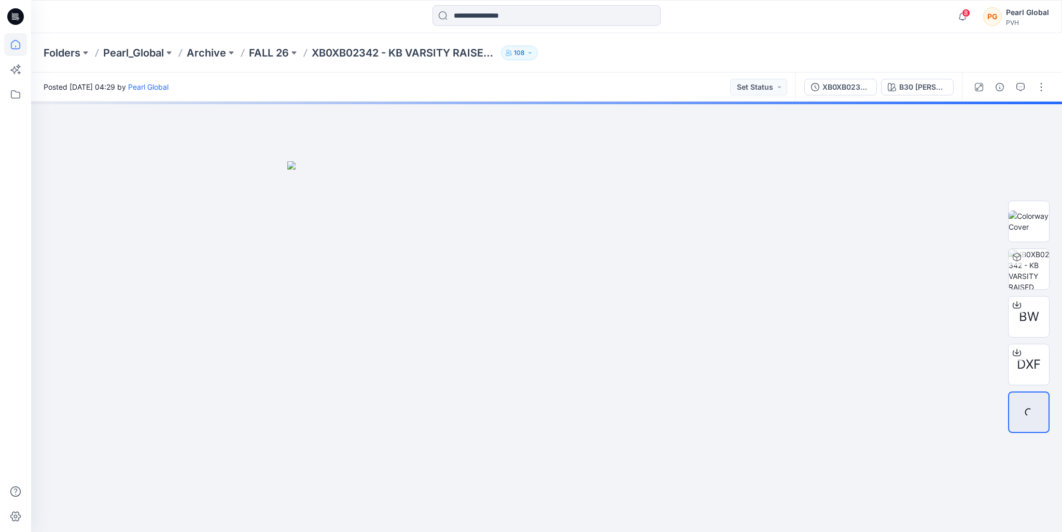
click at [22, 46] on icon at bounding box center [15, 44] width 23 height 23
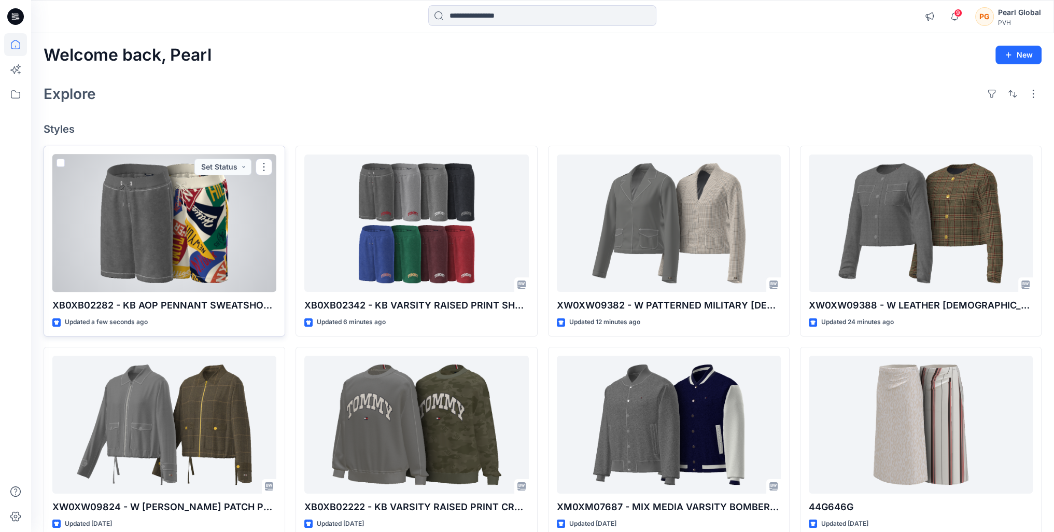
click at [183, 214] on div at bounding box center [164, 224] width 224 height 138
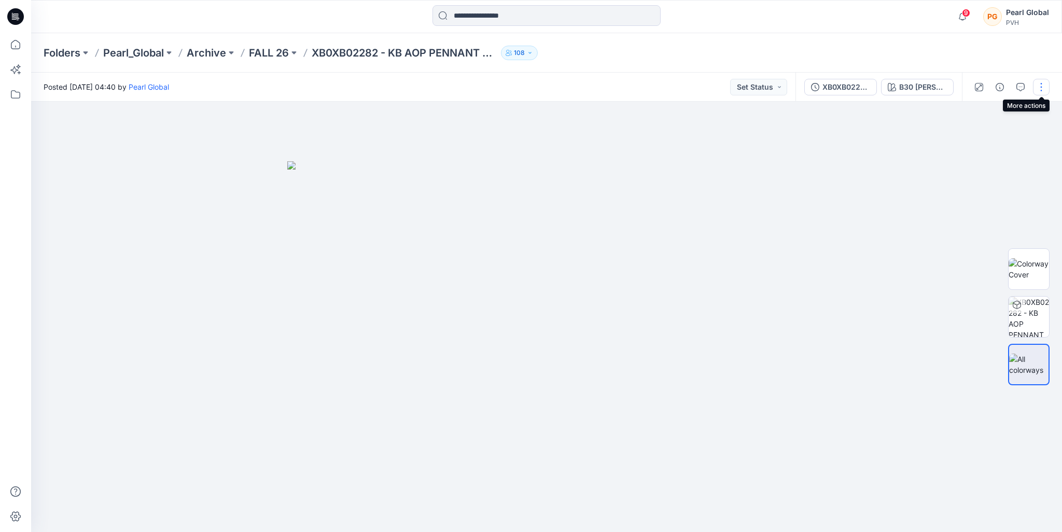
click at [1042, 85] on button "button" at bounding box center [1041, 87] width 17 height 17
click at [996, 138] on button "Edit" at bounding box center [997, 140] width 95 height 19
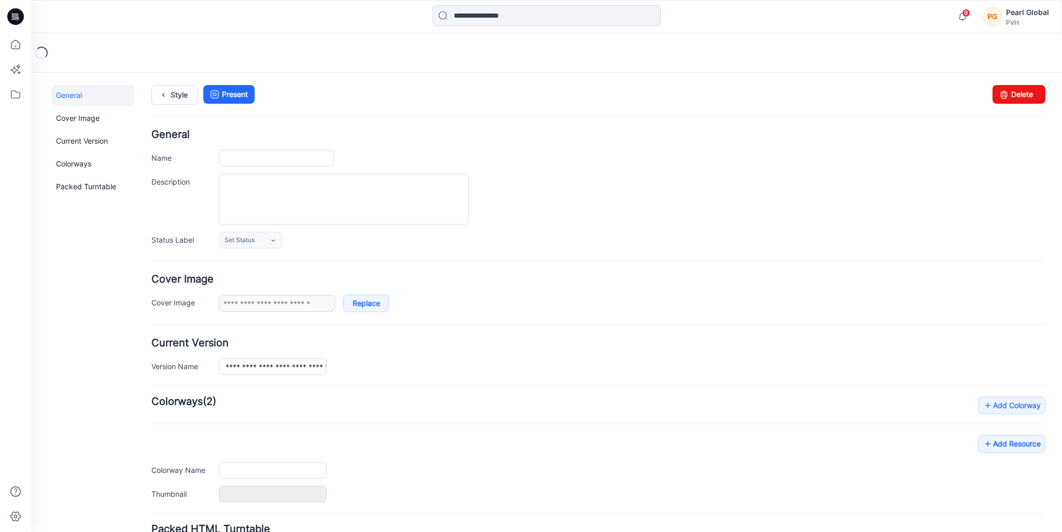
type input "**********"
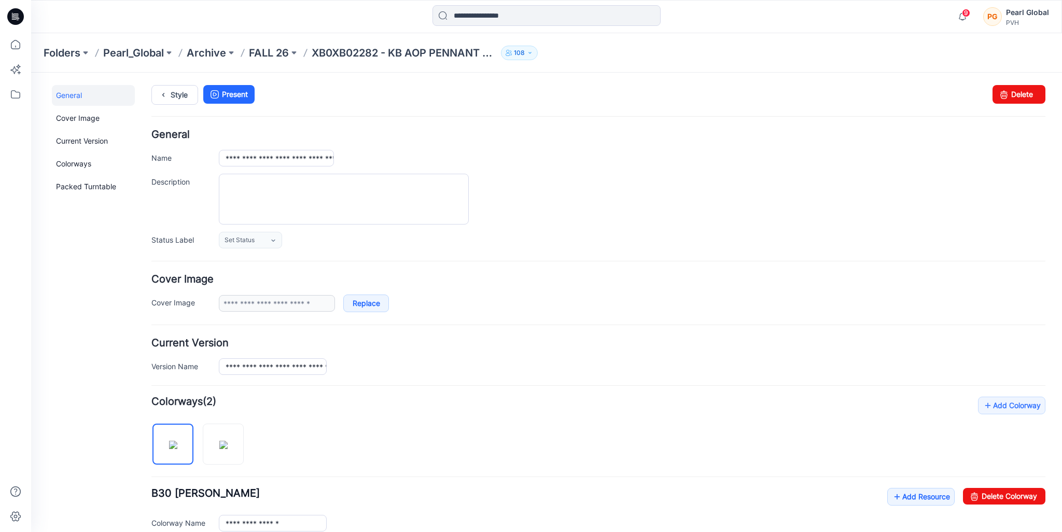
scroll to position [216, 0]
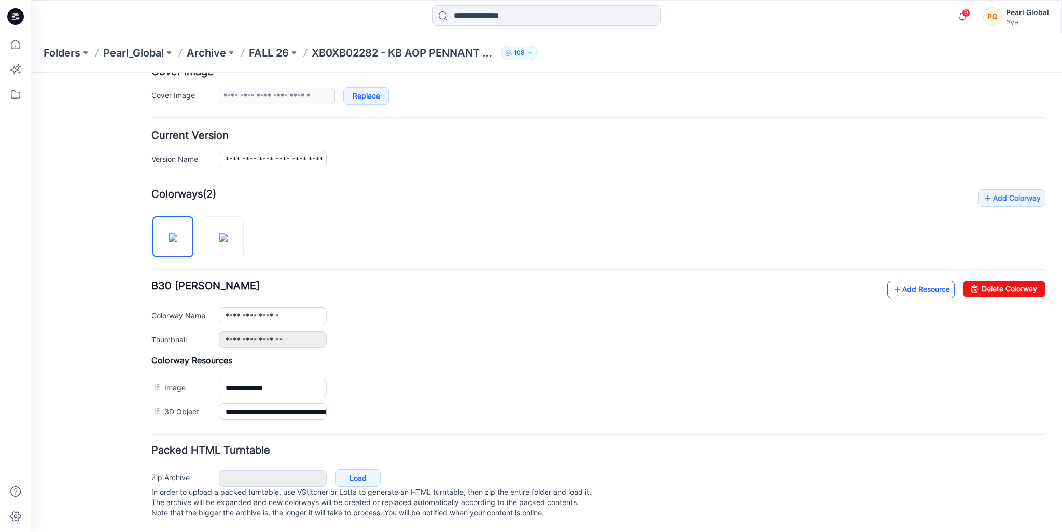
click at [895, 281] on link "Add Resource" at bounding box center [920, 290] width 67 height 18
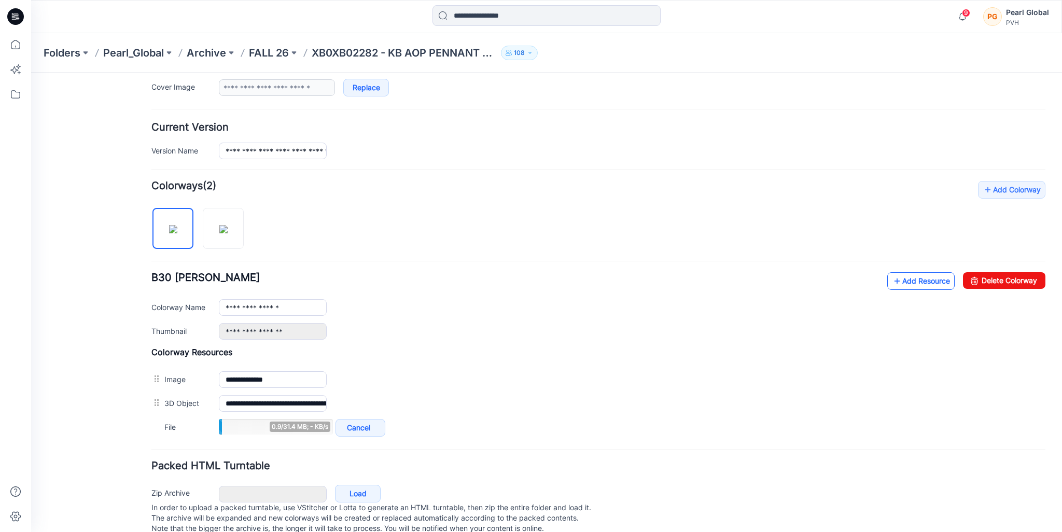
click at [925, 279] on link "Add Resource" at bounding box center [920, 281] width 67 height 18
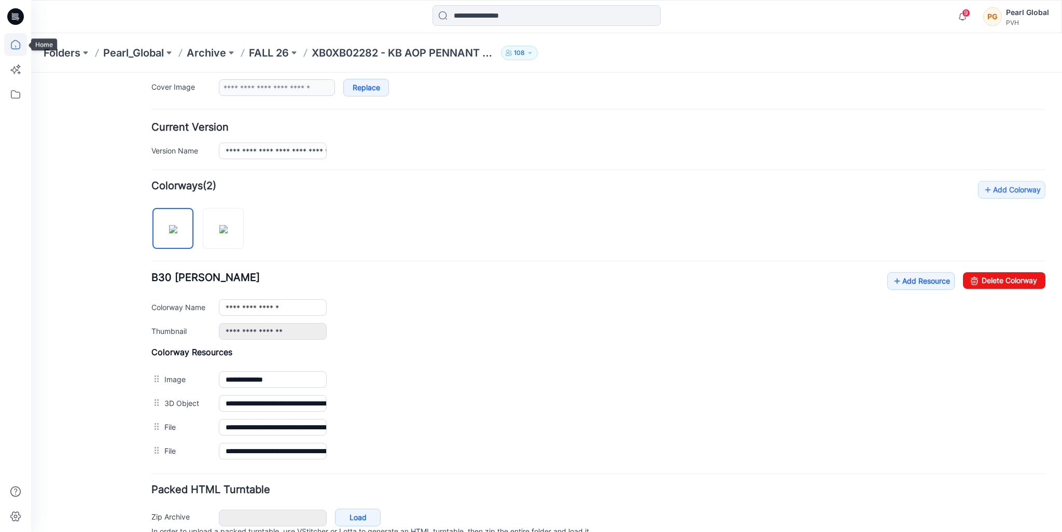
click at [16, 38] on icon at bounding box center [15, 44] width 23 height 23
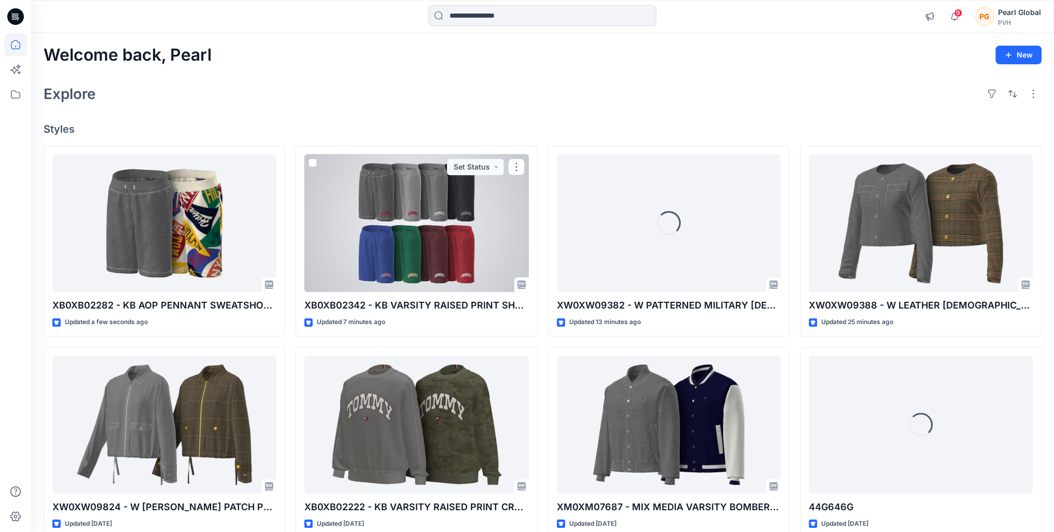
click at [424, 263] on div at bounding box center [416, 224] width 224 height 138
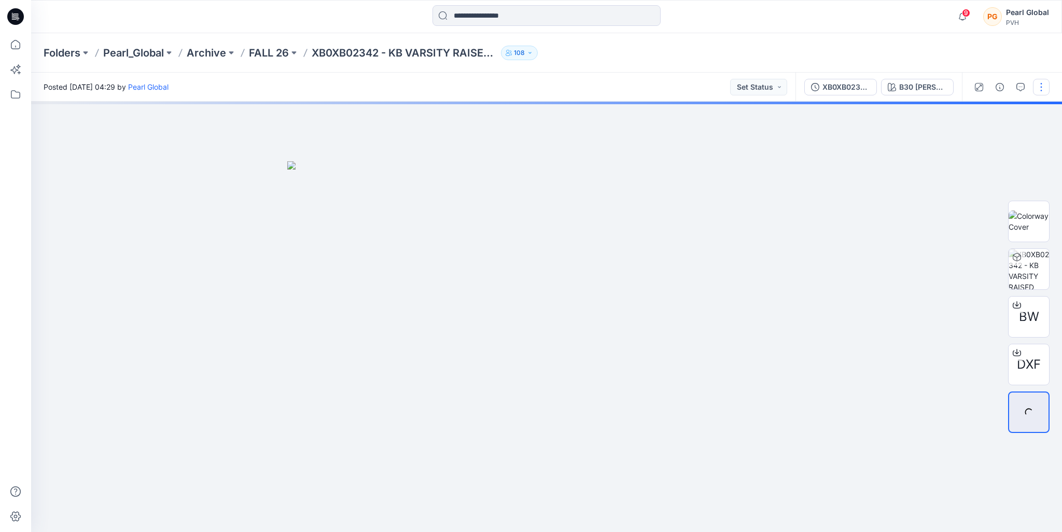
click at [1042, 80] on button "button" at bounding box center [1041, 87] width 17 height 17
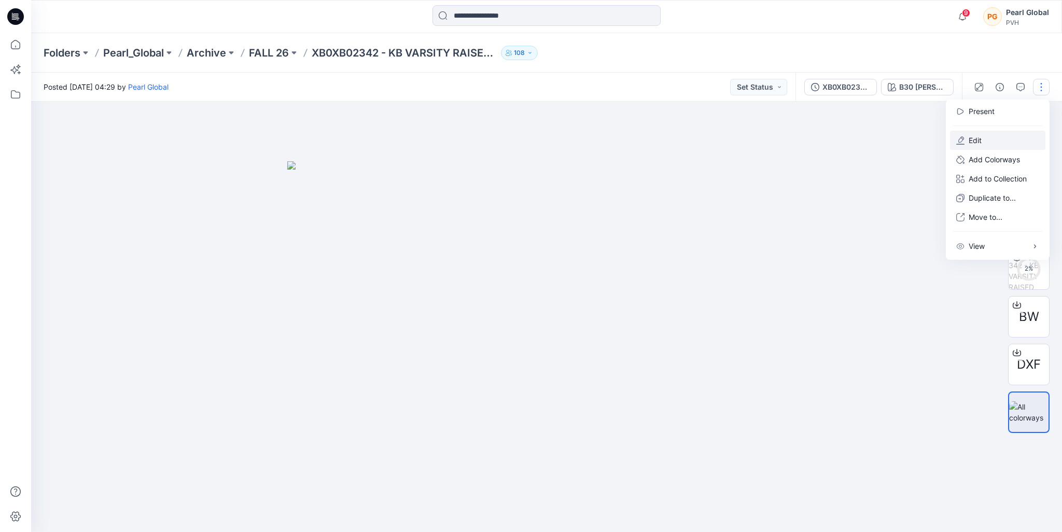
click at [995, 142] on button "Edit" at bounding box center [997, 140] width 95 height 19
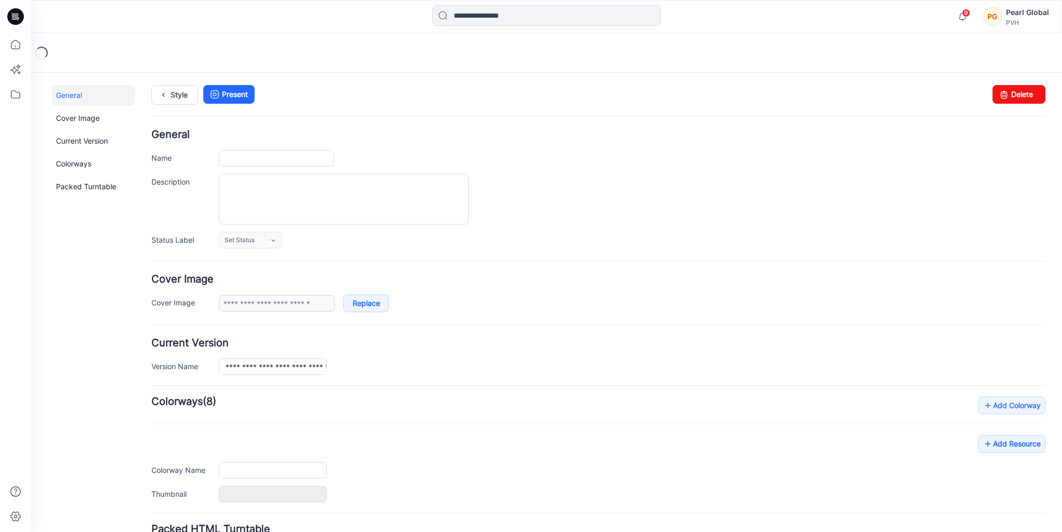
type input "**********"
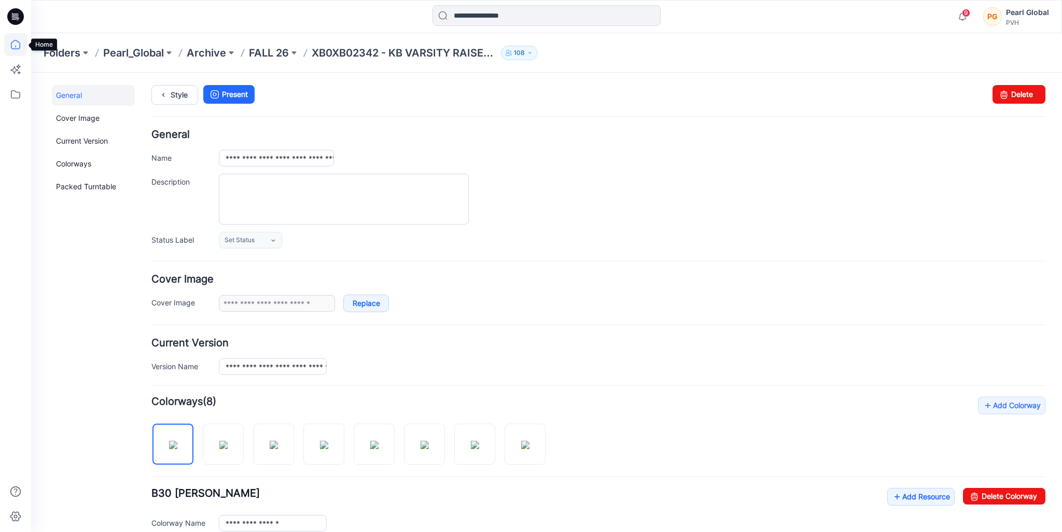
click at [12, 52] on icon at bounding box center [15, 44] width 23 height 23
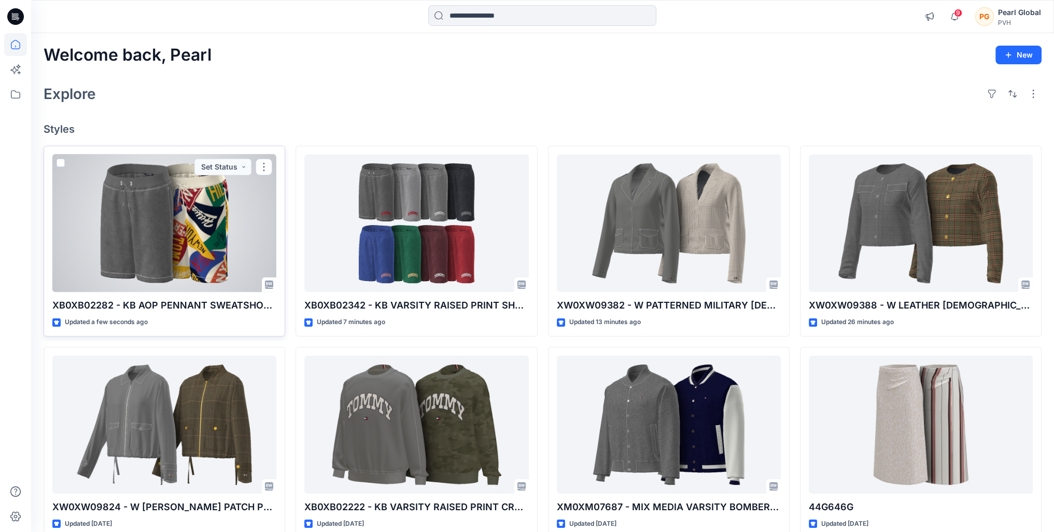
click at [189, 235] on div at bounding box center [164, 224] width 224 height 138
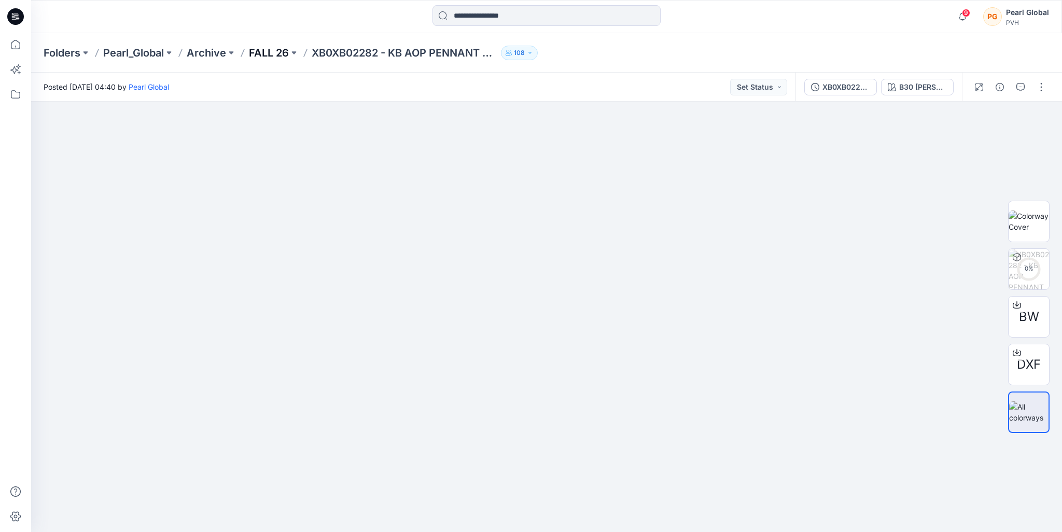
click at [278, 51] on p "FALL 26" at bounding box center [269, 53] width 40 height 15
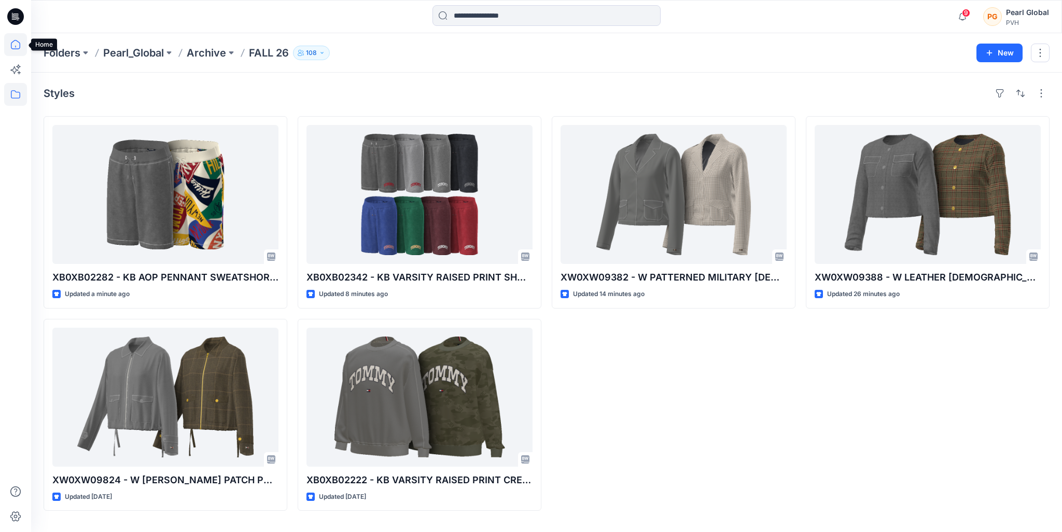
click at [12, 43] on icon at bounding box center [15, 44] width 23 height 23
